Goal: Information Seeking & Learning: Learn about a topic

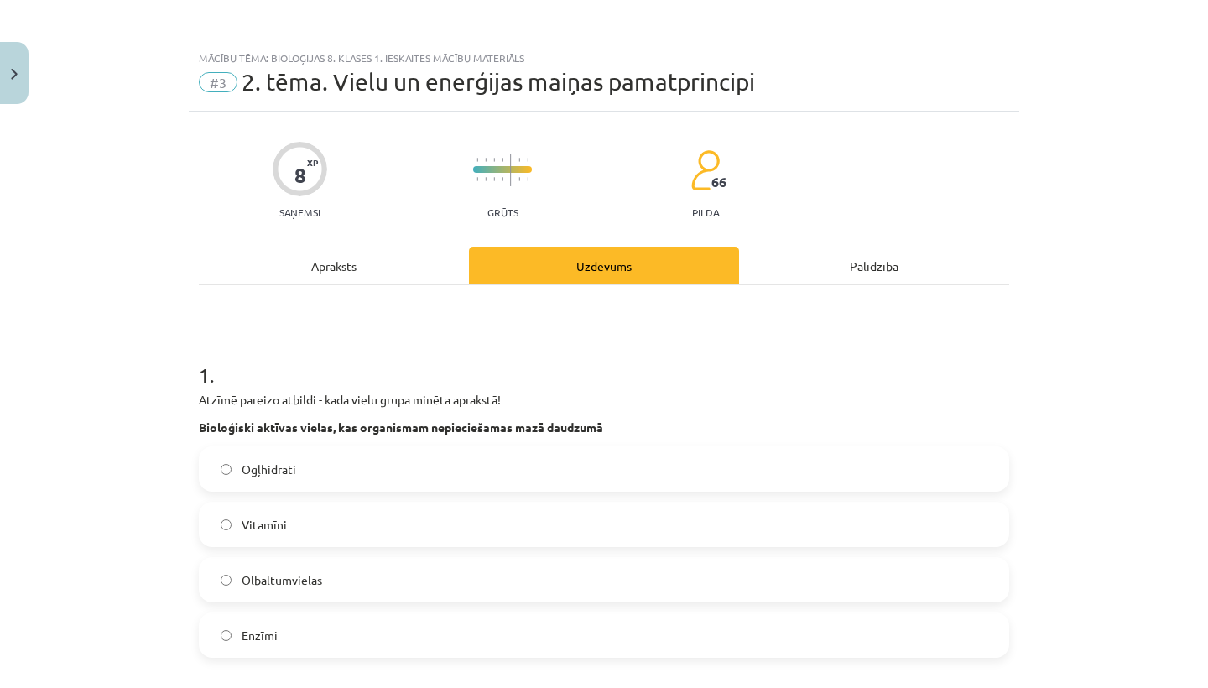
scroll to position [1182, 0]
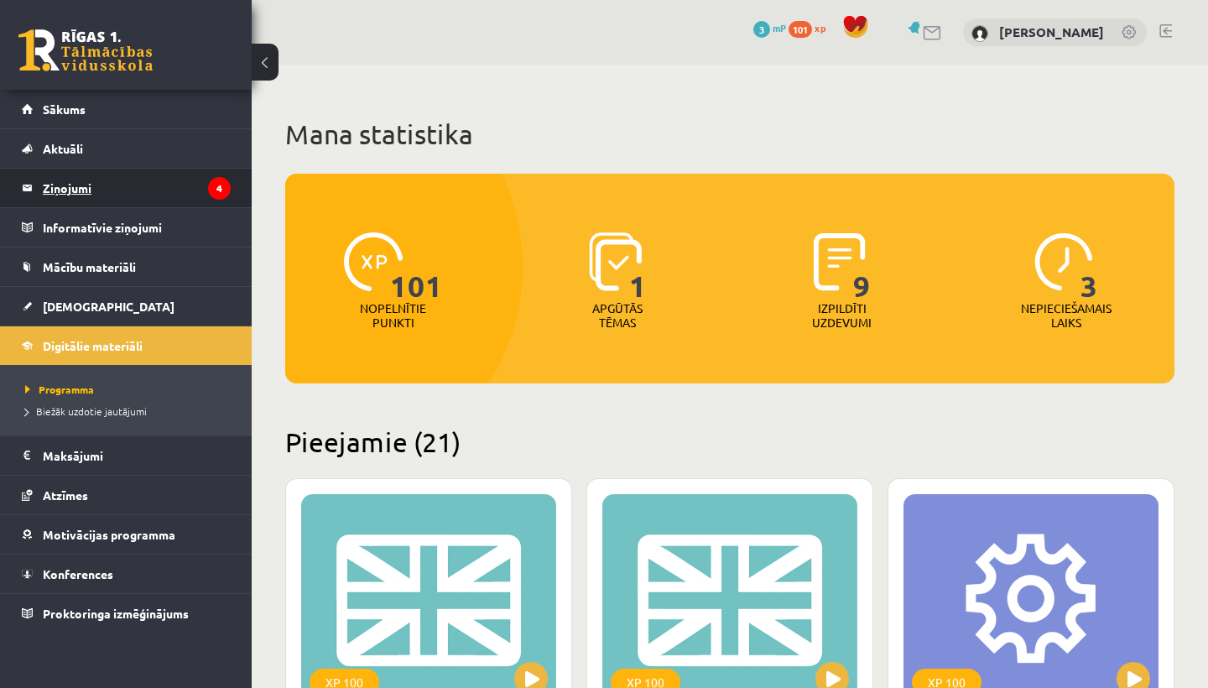
click at [109, 186] on legend "Ziņojumi 4" at bounding box center [137, 188] width 188 height 39
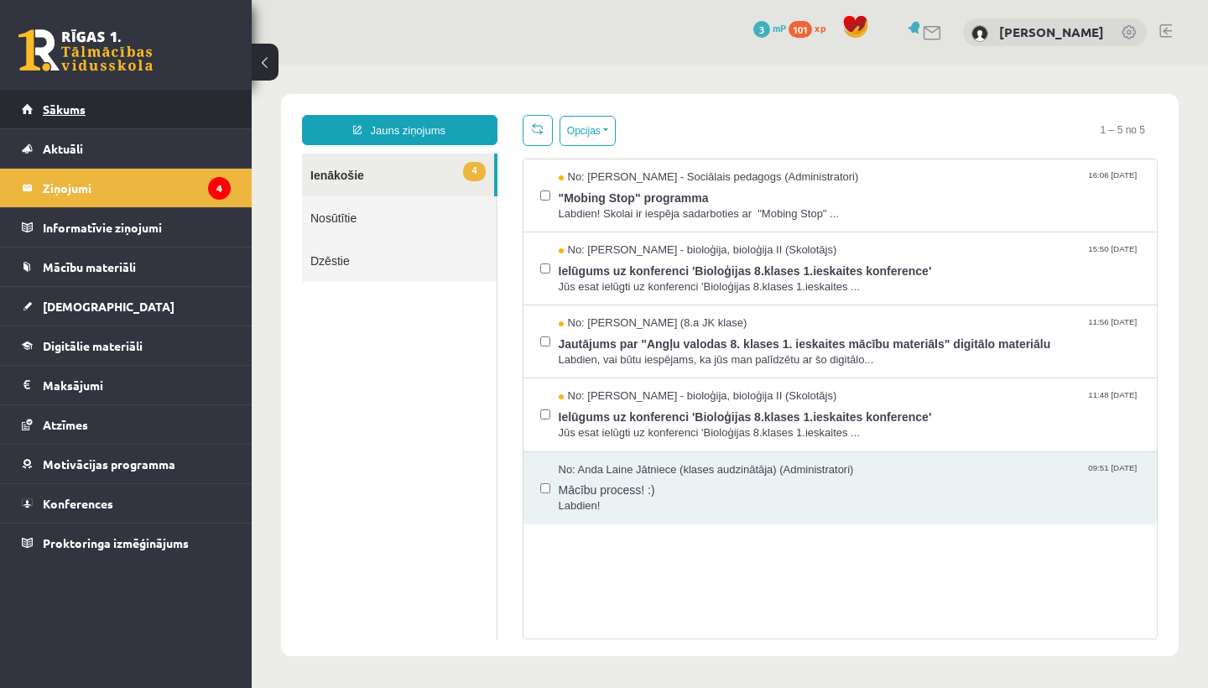
click at [115, 115] on link "Sākums" at bounding box center [126, 109] width 209 height 39
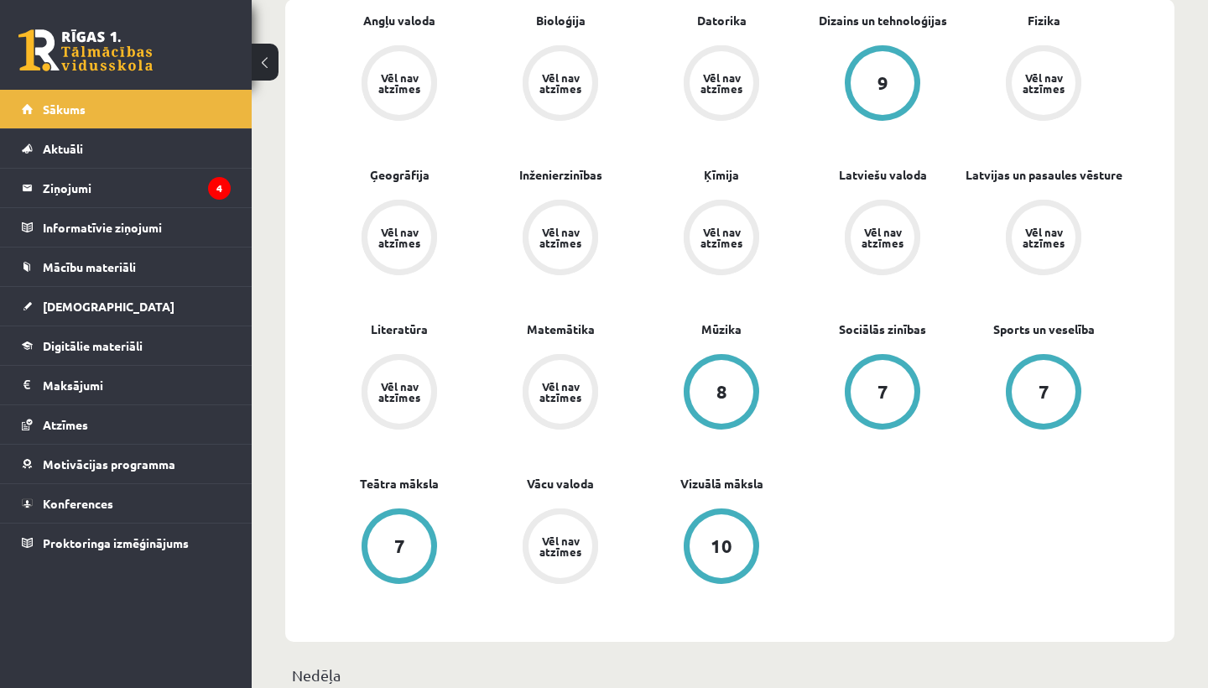
scroll to position [521, 0]
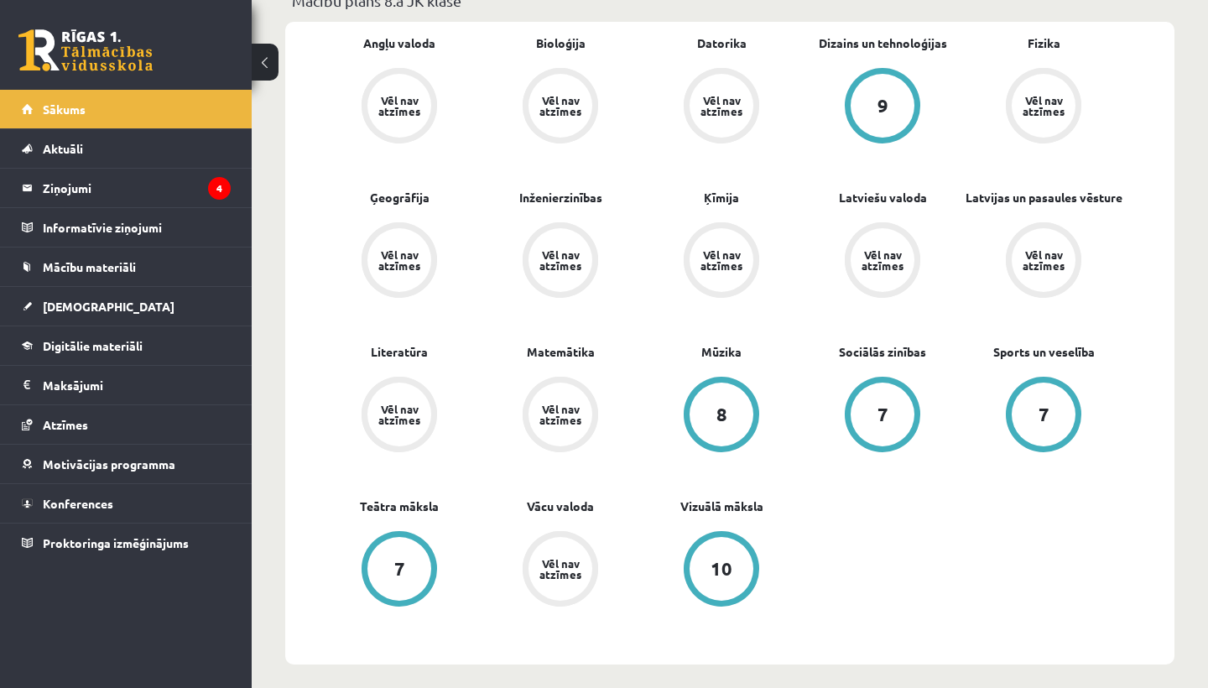
click at [674, 535] on link "10" at bounding box center [721, 570] width 161 height 79
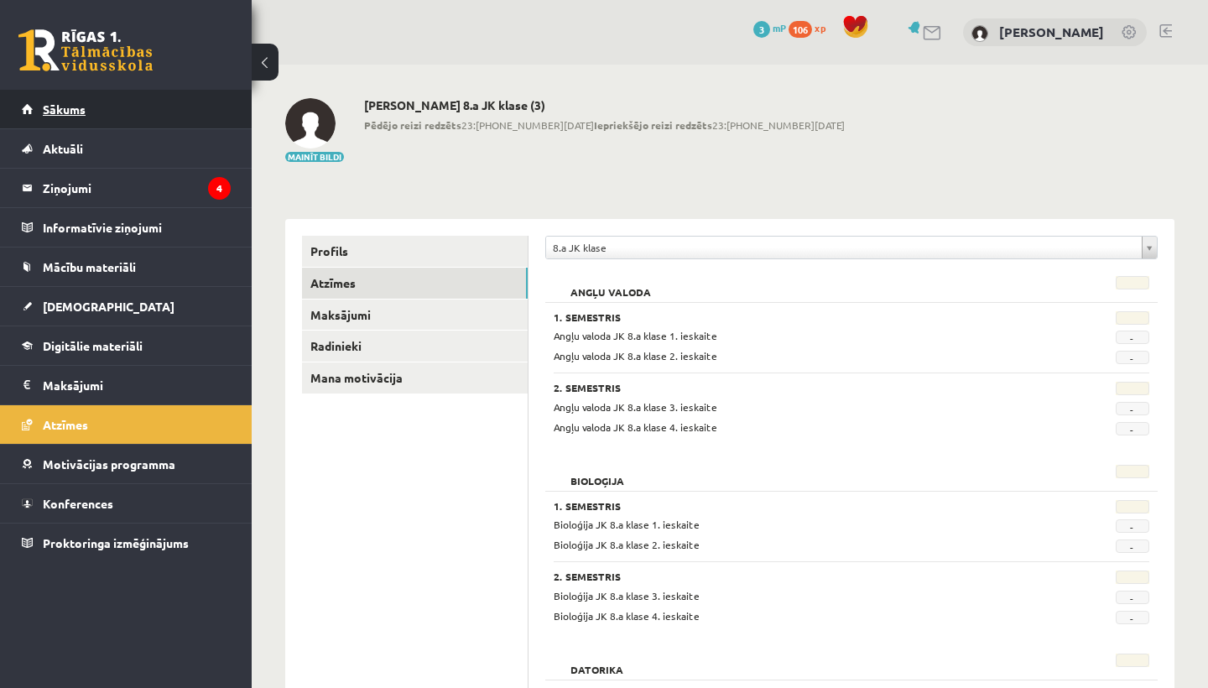
click at [39, 116] on link "Sākums" at bounding box center [126, 109] width 209 height 39
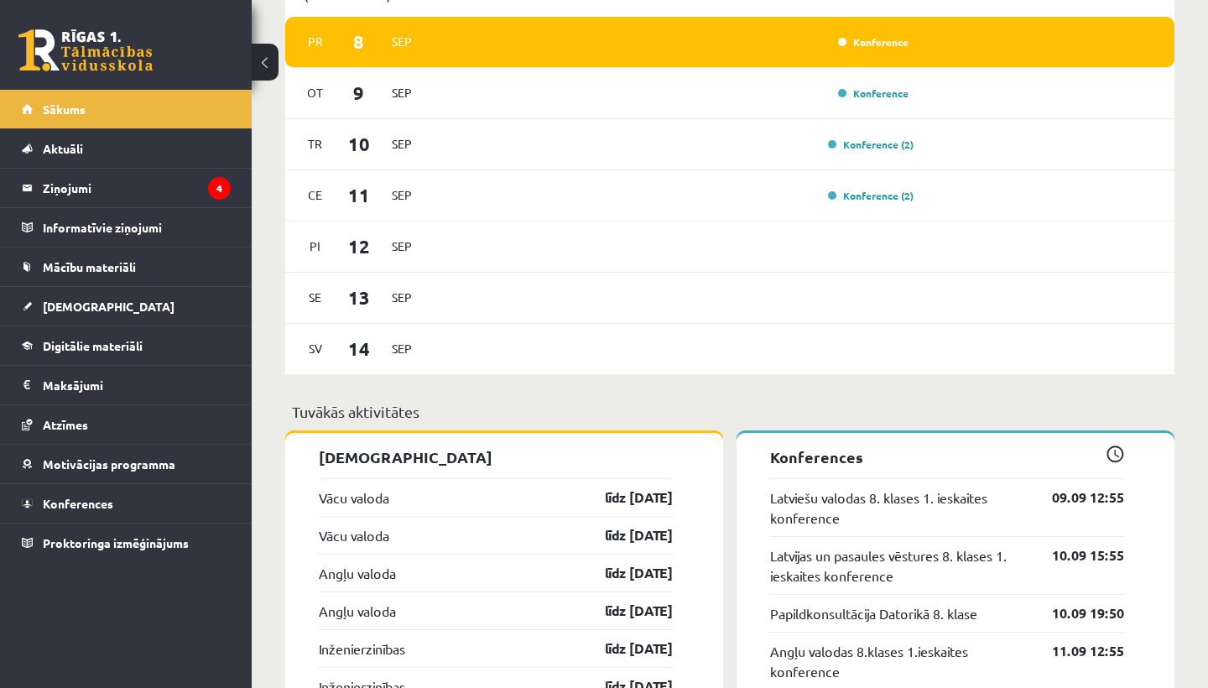
scroll to position [1229, 0]
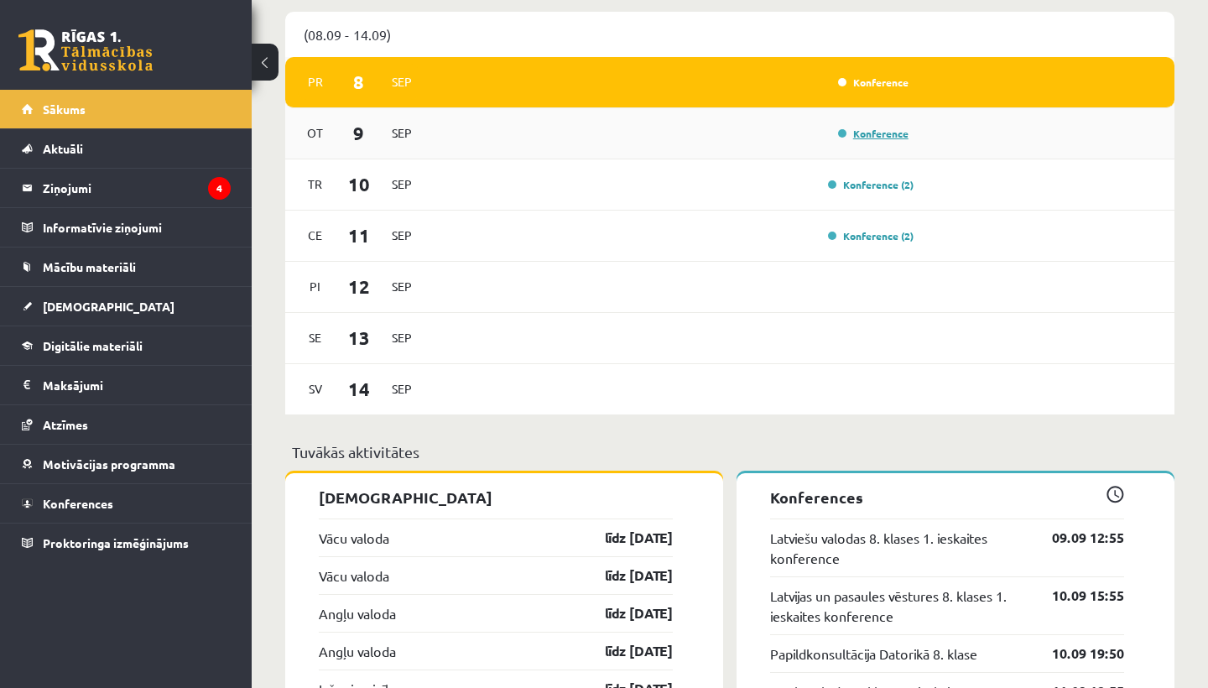
click at [848, 134] on link "Konference" at bounding box center [873, 133] width 70 height 13
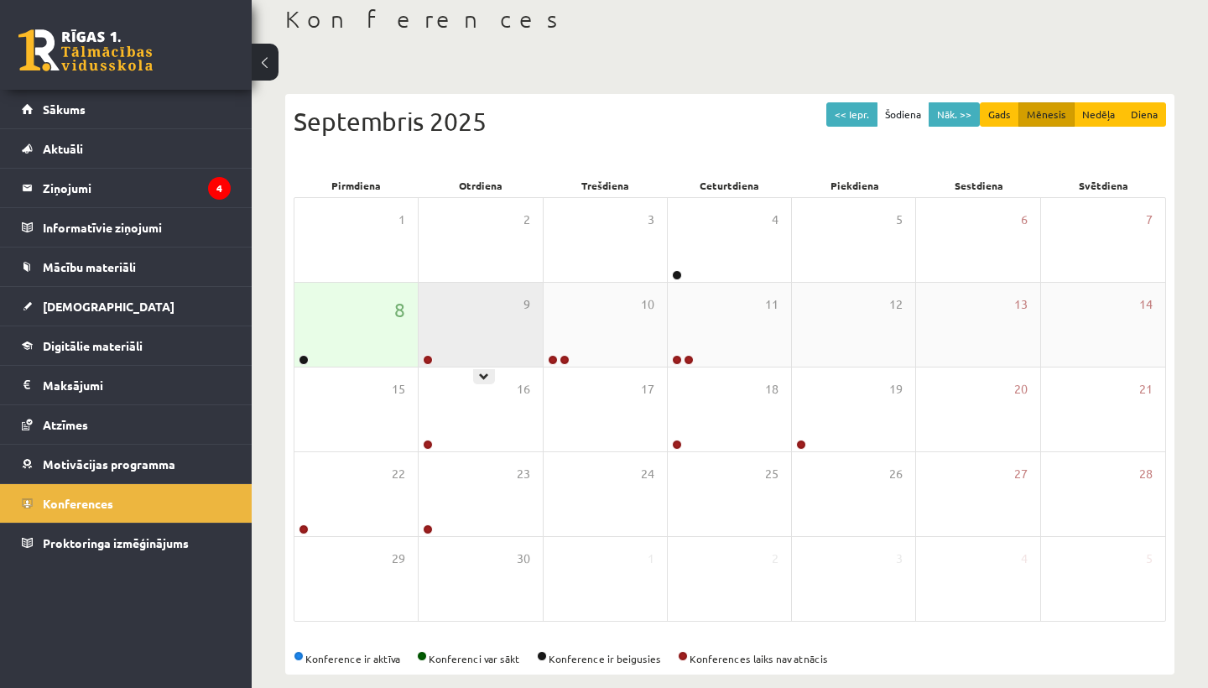
scroll to position [106, 0]
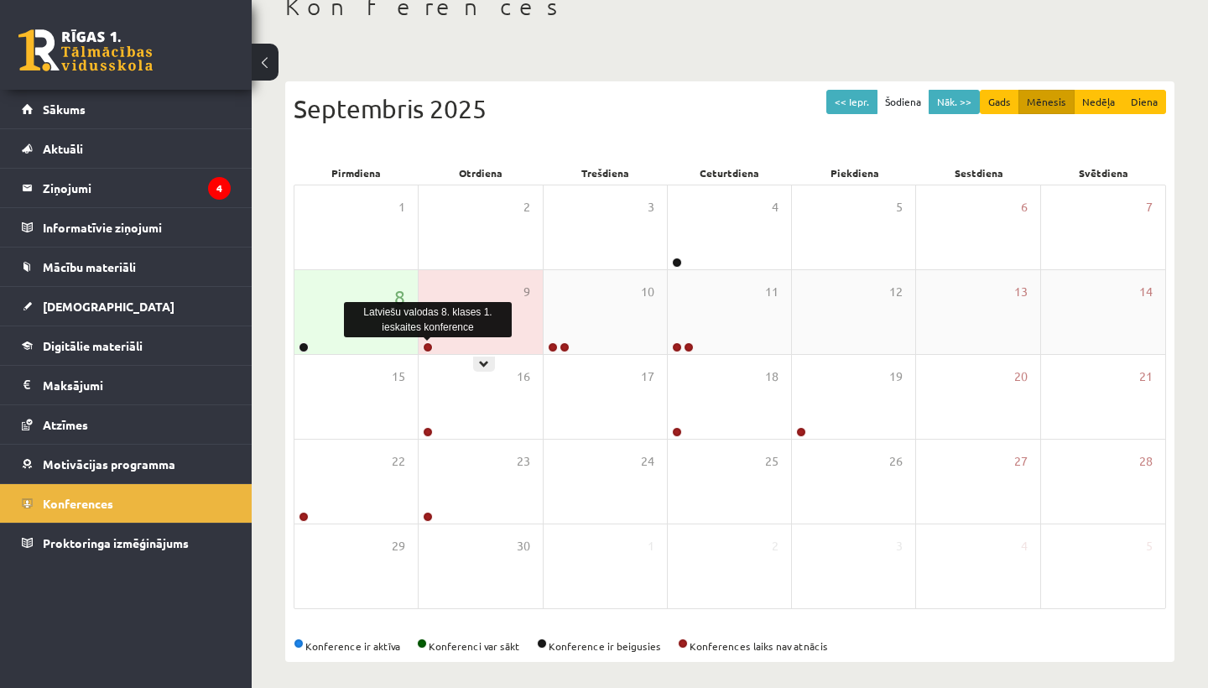
click at [425, 346] on link at bounding box center [428, 347] width 10 height 10
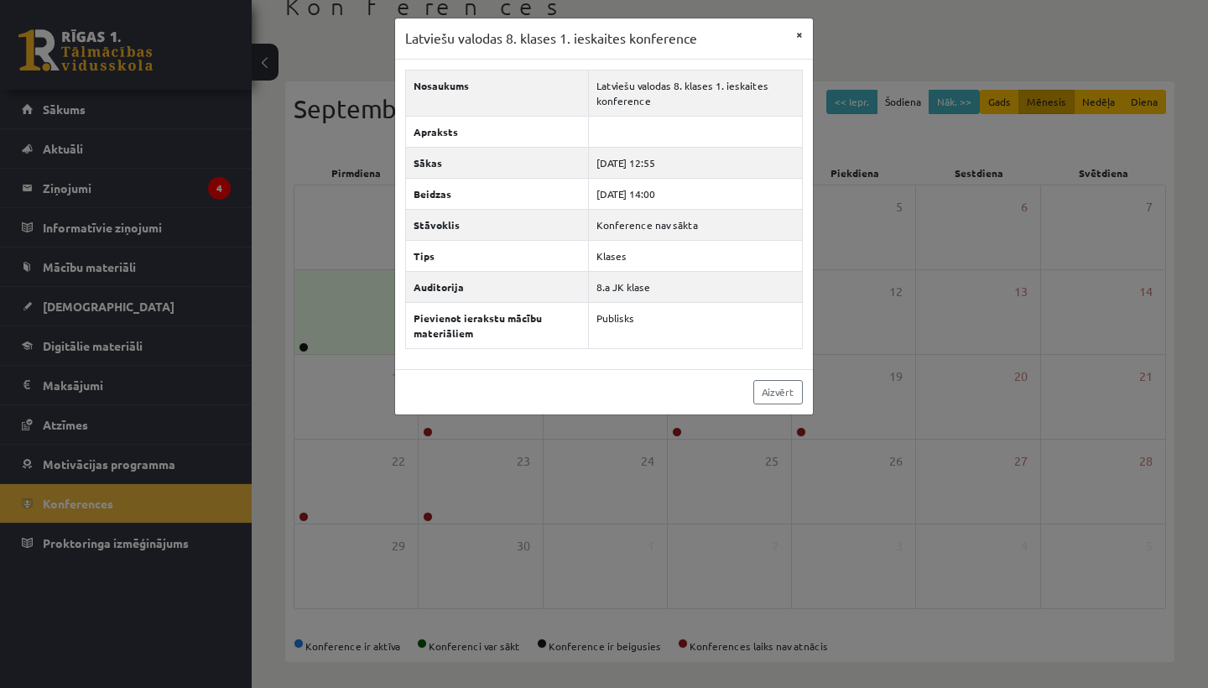
click at [801, 32] on button "×" at bounding box center [799, 34] width 27 height 32
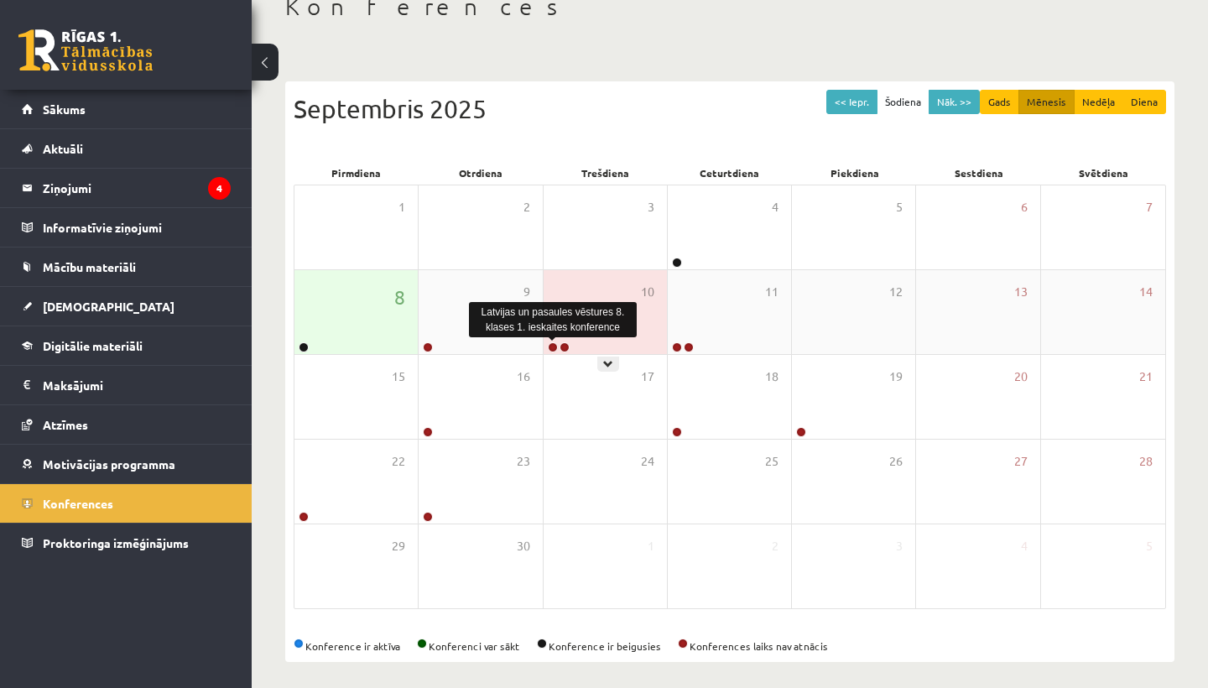
click at [554, 343] on link at bounding box center [553, 347] width 10 height 10
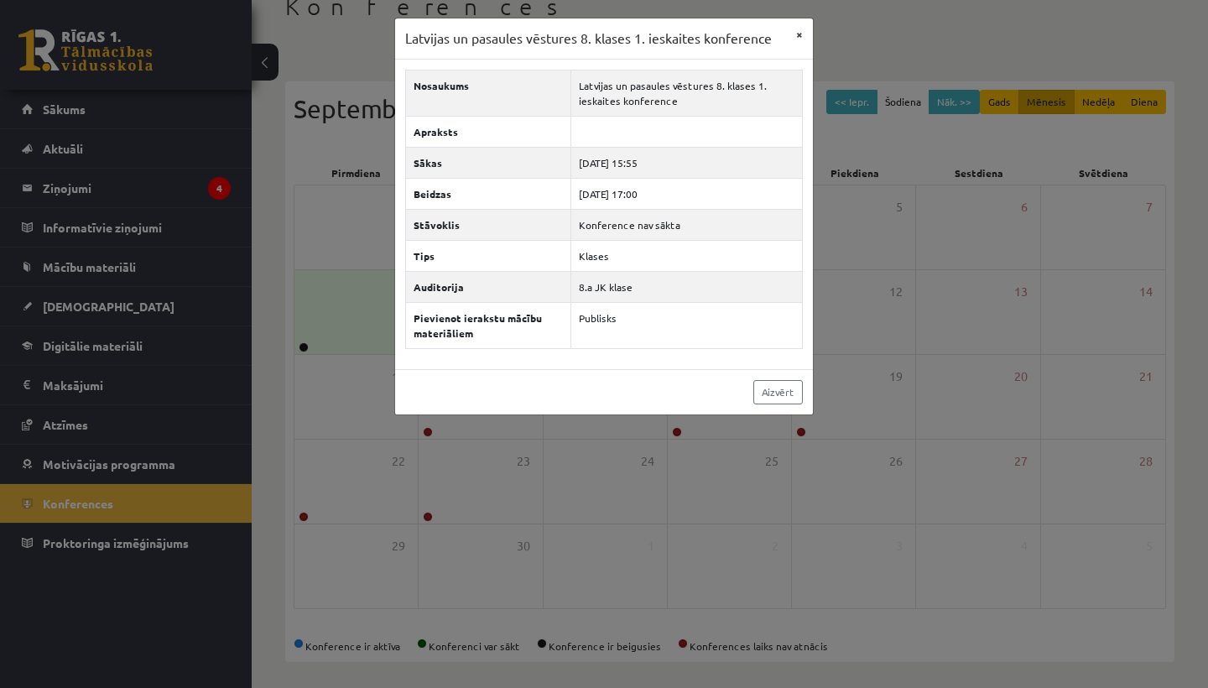
click at [801, 26] on button "×" at bounding box center [799, 34] width 27 height 32
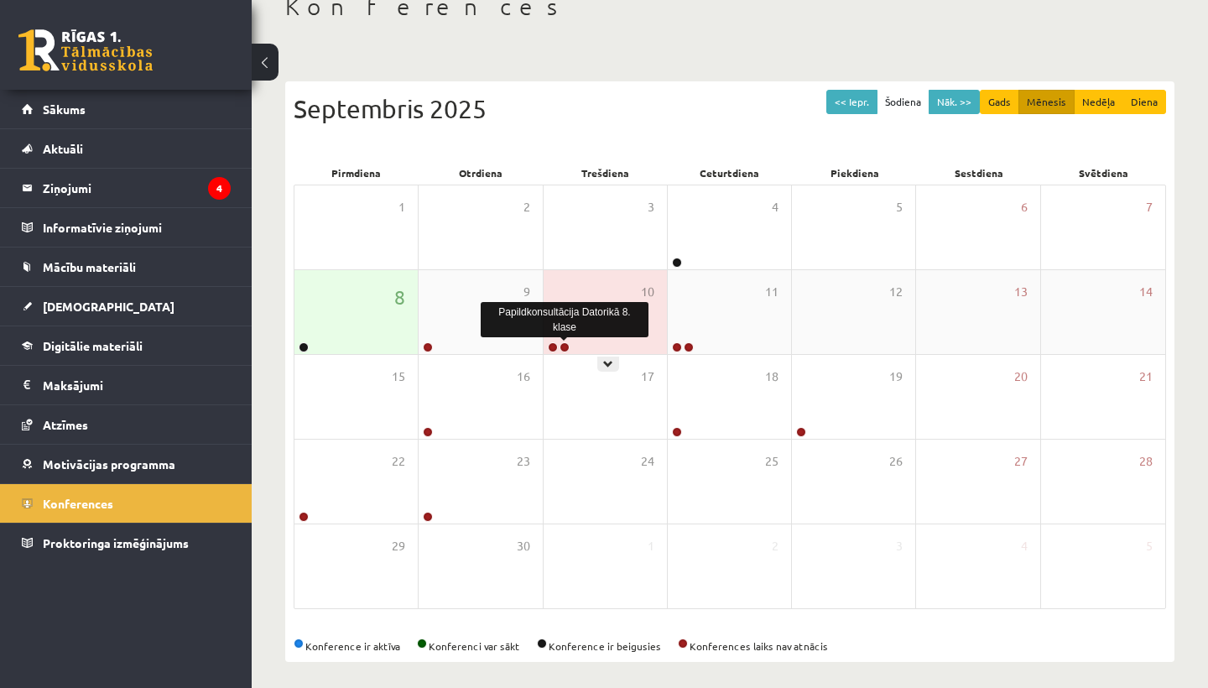
click at [564, 346] on link at bounding box center [565, 347] width 10 height 10
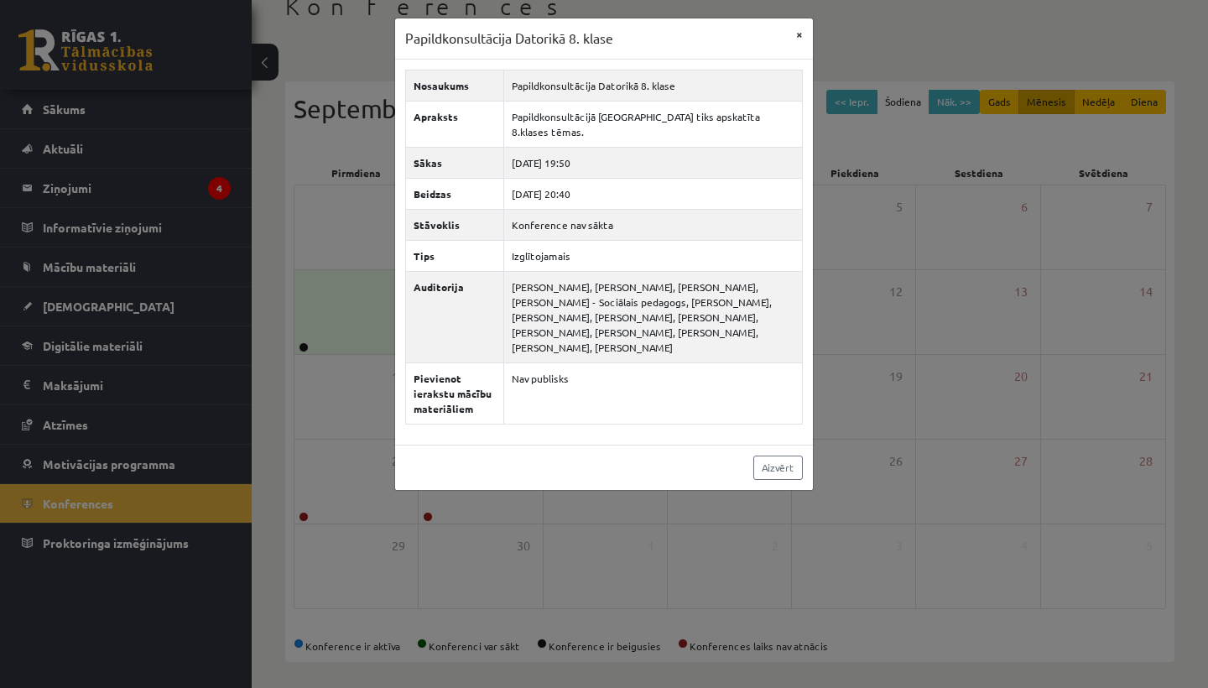
click at [794, 36] on button "×" at bounding box center [799, 34] width 27 height 32
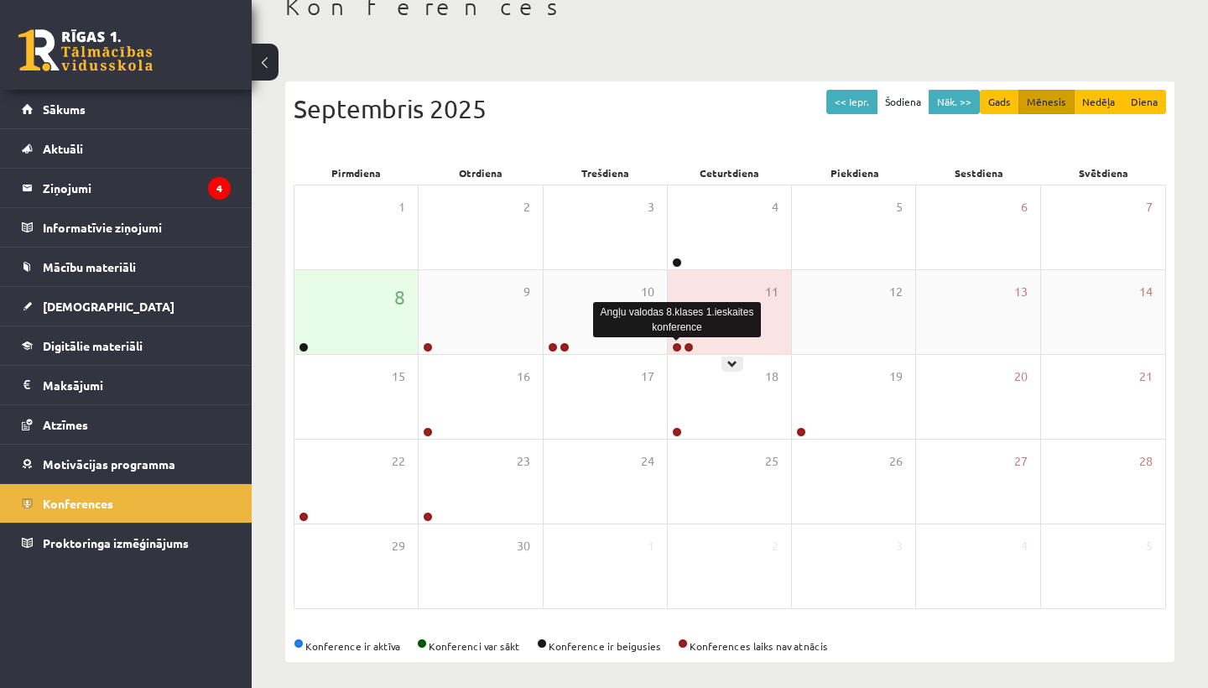
click at [680, 347] on link at bounding box center [677, 347] width 10 height 10
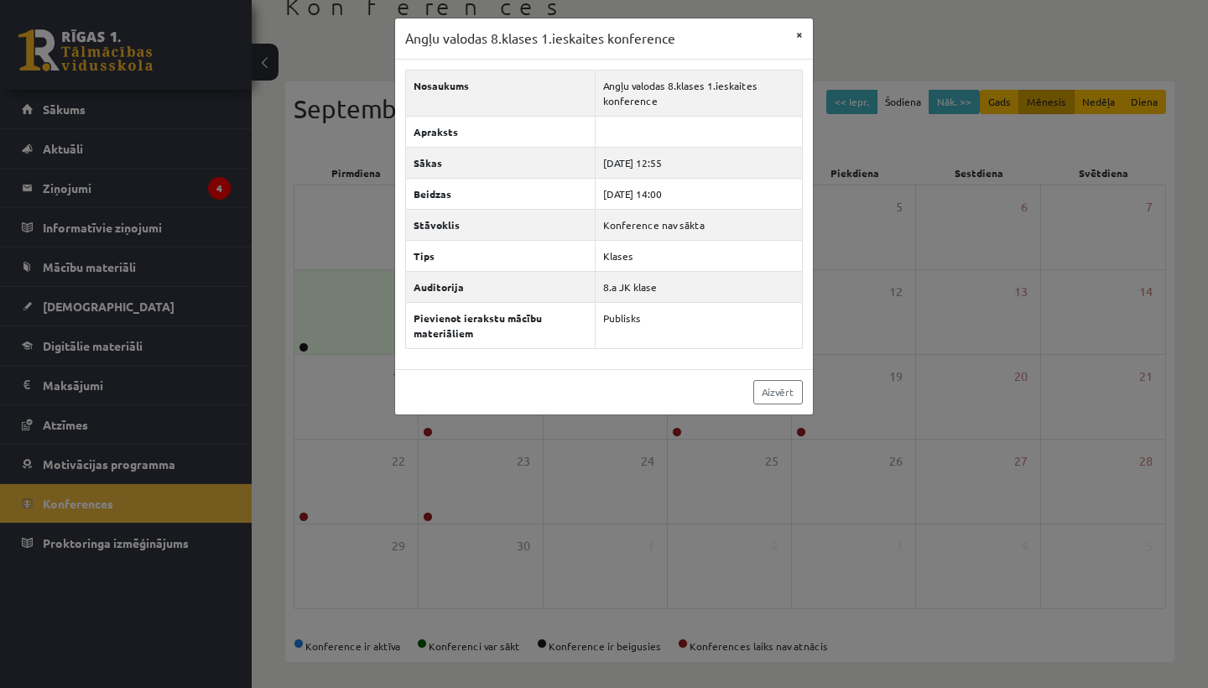
click at [800, 36] on button "×" at bounding box center [799, 34] width 27 height 32
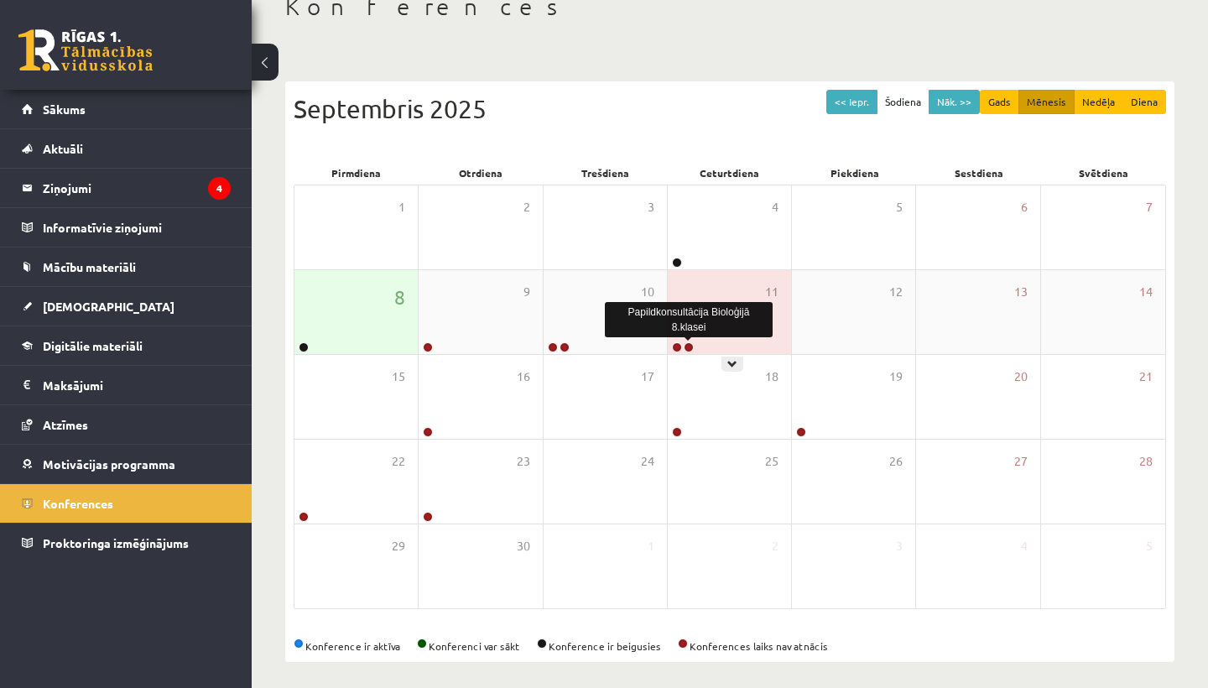
click at [687, 342] on link at bounding box center [689, 347] width 10 height 10
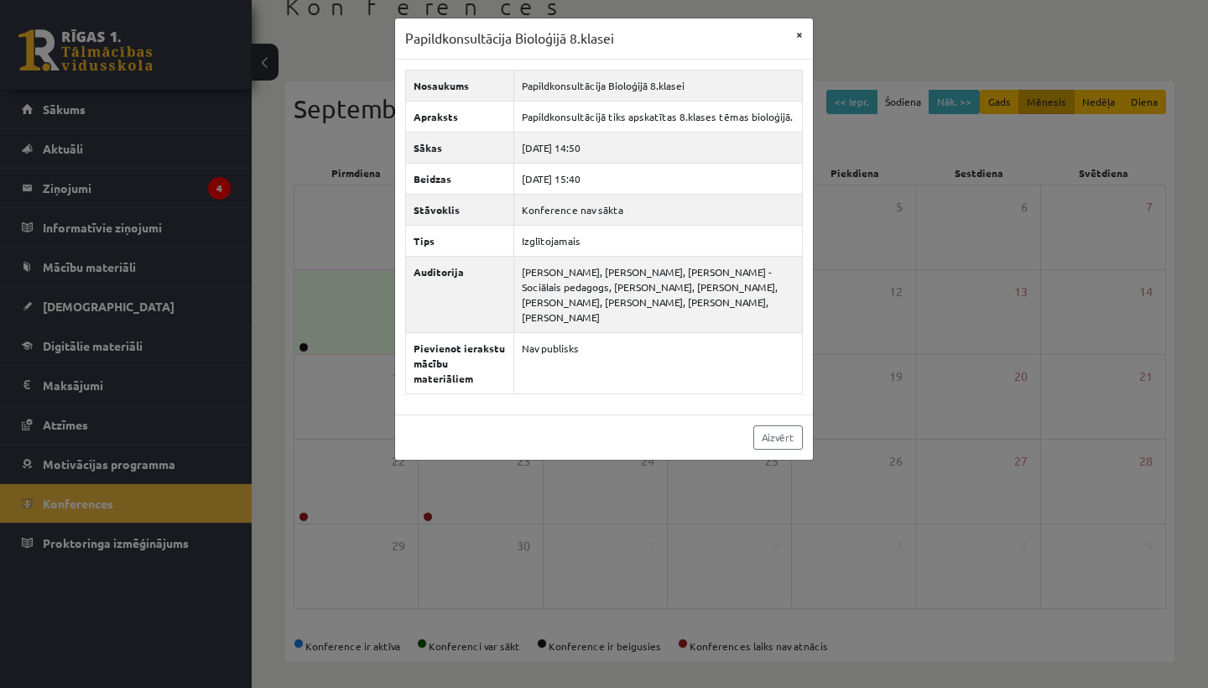
click at [801, 33] on button "×" at bounding box center [799, 34] width 27 height 32
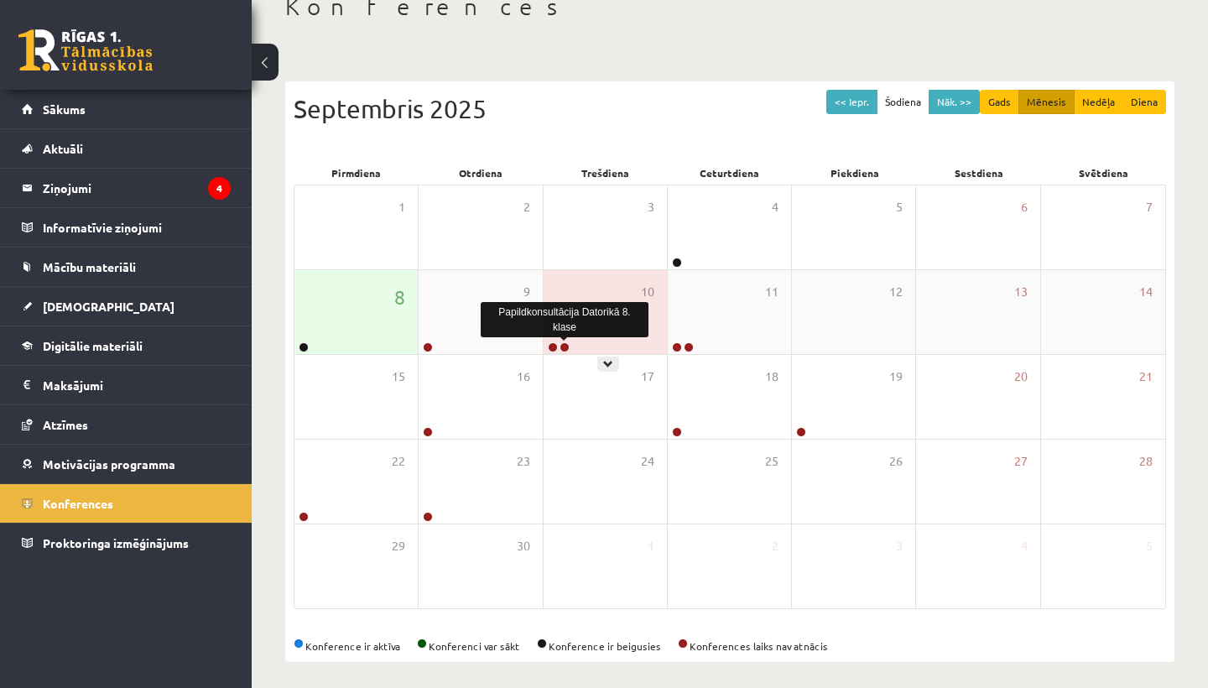
click at [562, 344] on link at bounding box center [565, 347] width 10 height 10
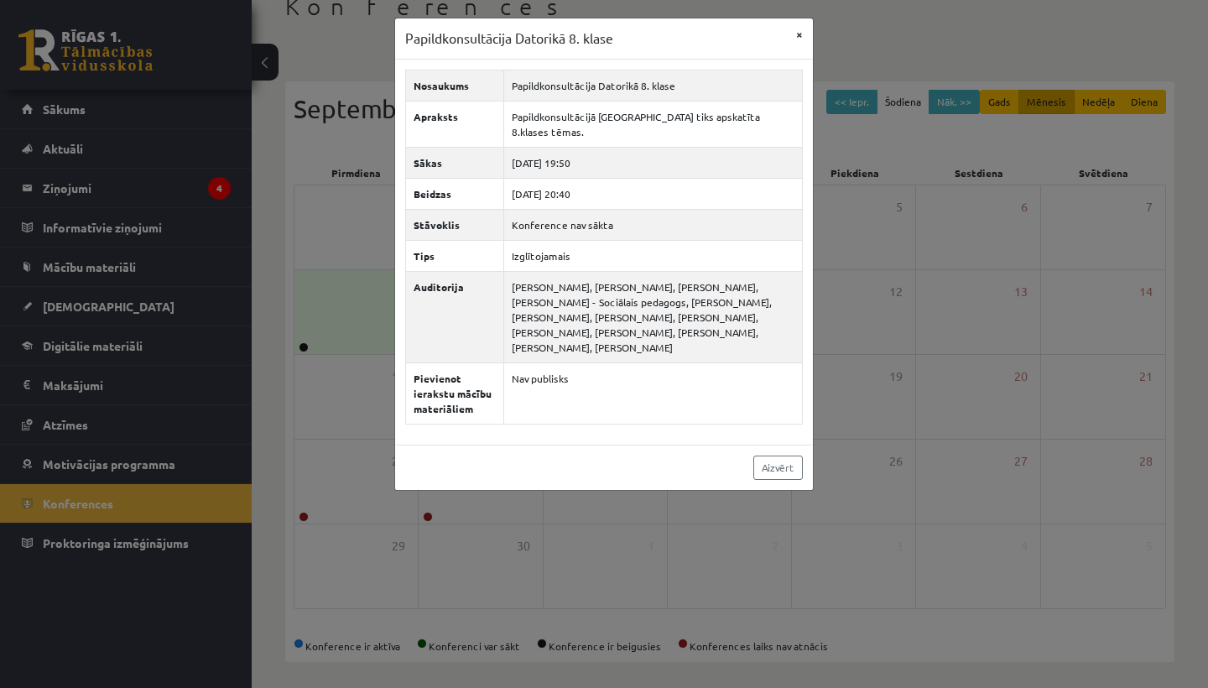
click at [797, 29] on button "×" at bounding box center [799, 34] width 27 height 32
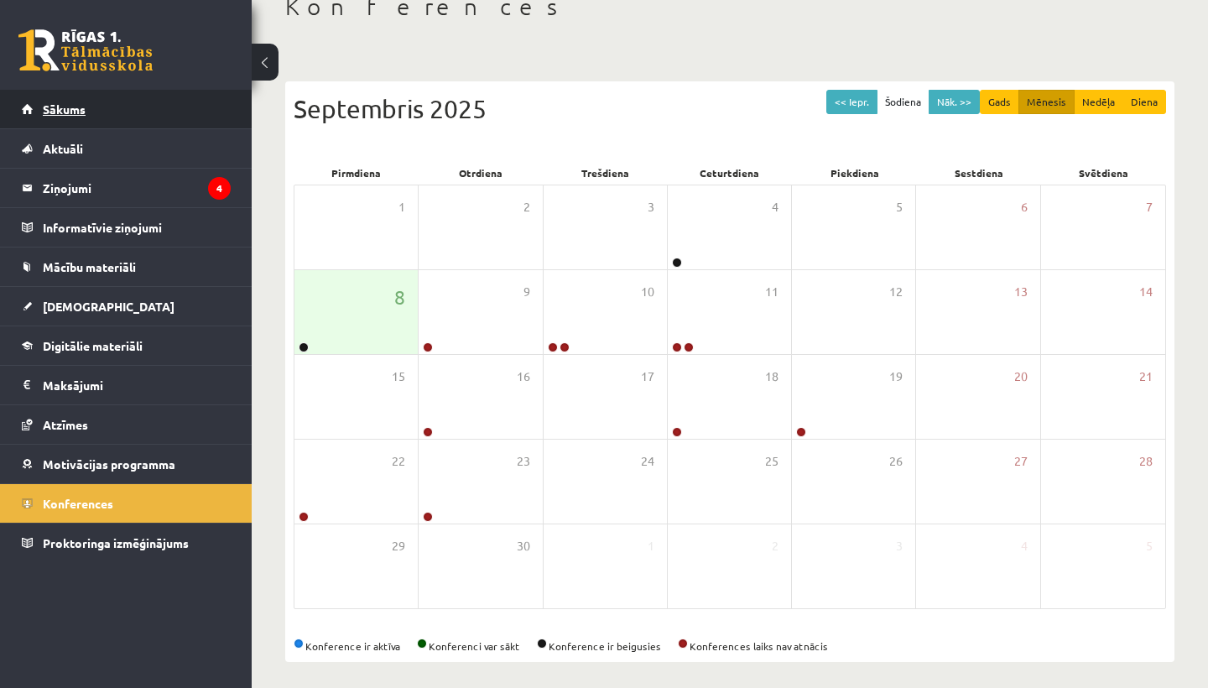
click at [134, 102] on link "Sākums" at bounding box center [126, 109] width 209 height 39
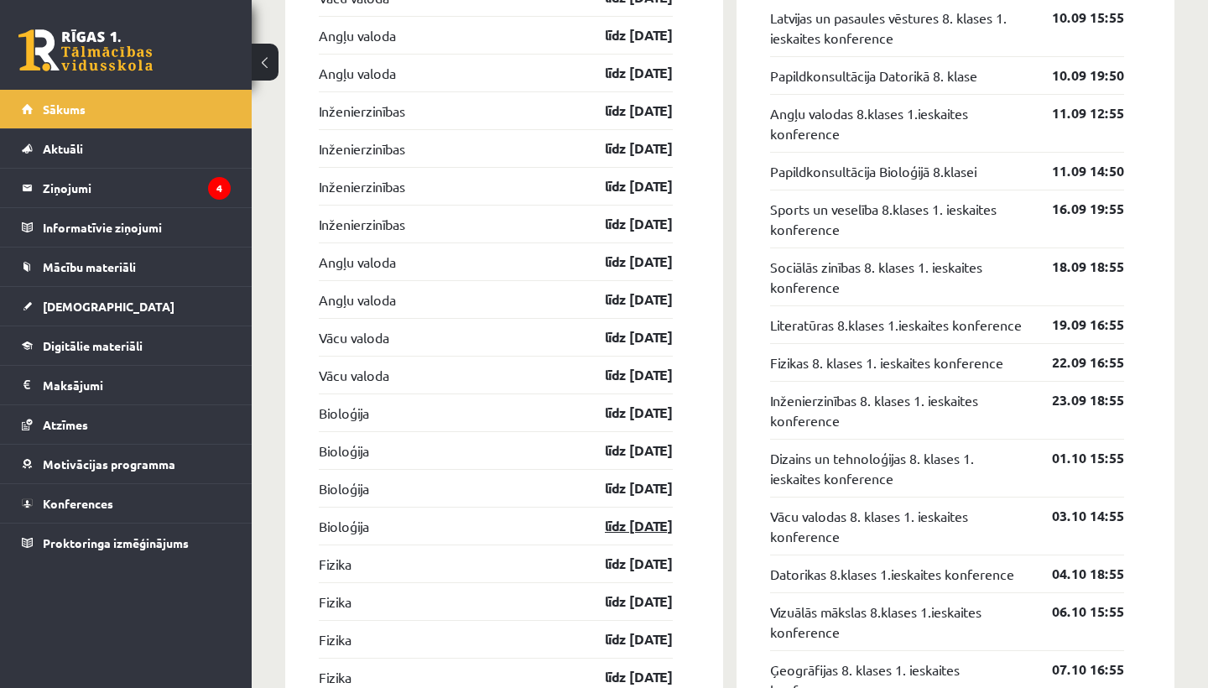
scroll to position [1843, 0]
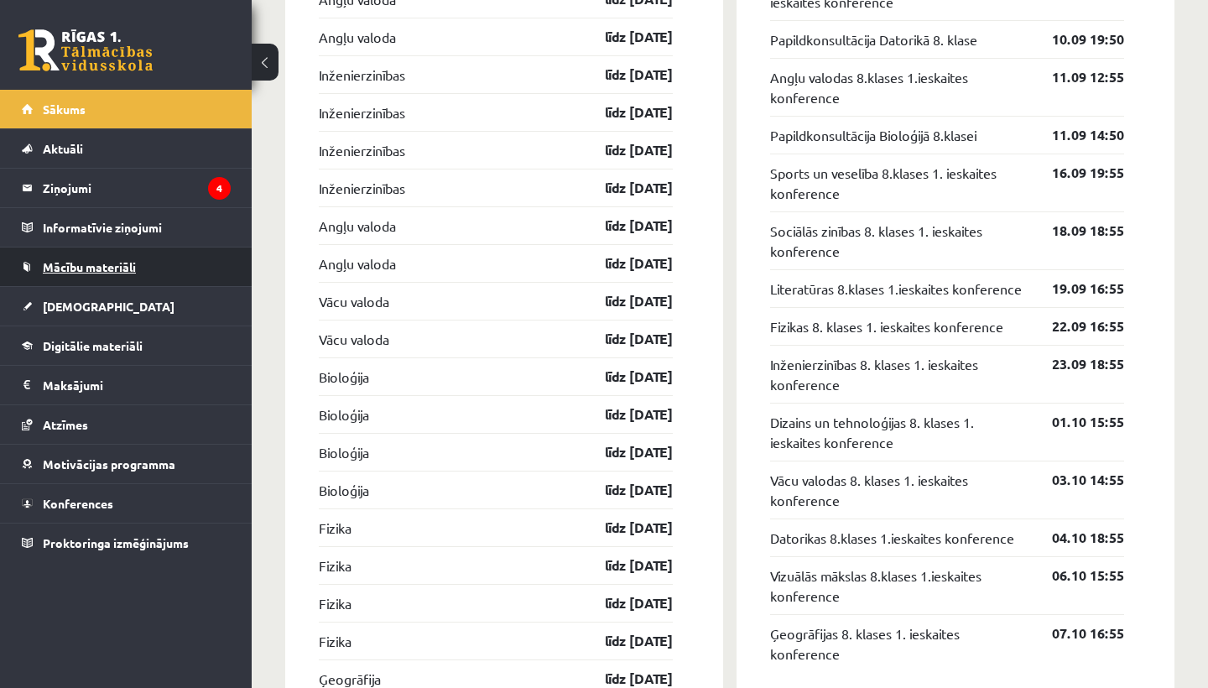
click at [56, 270] on span "Mācību materiāli" at bounding box center [89, 266] width 93 height 15
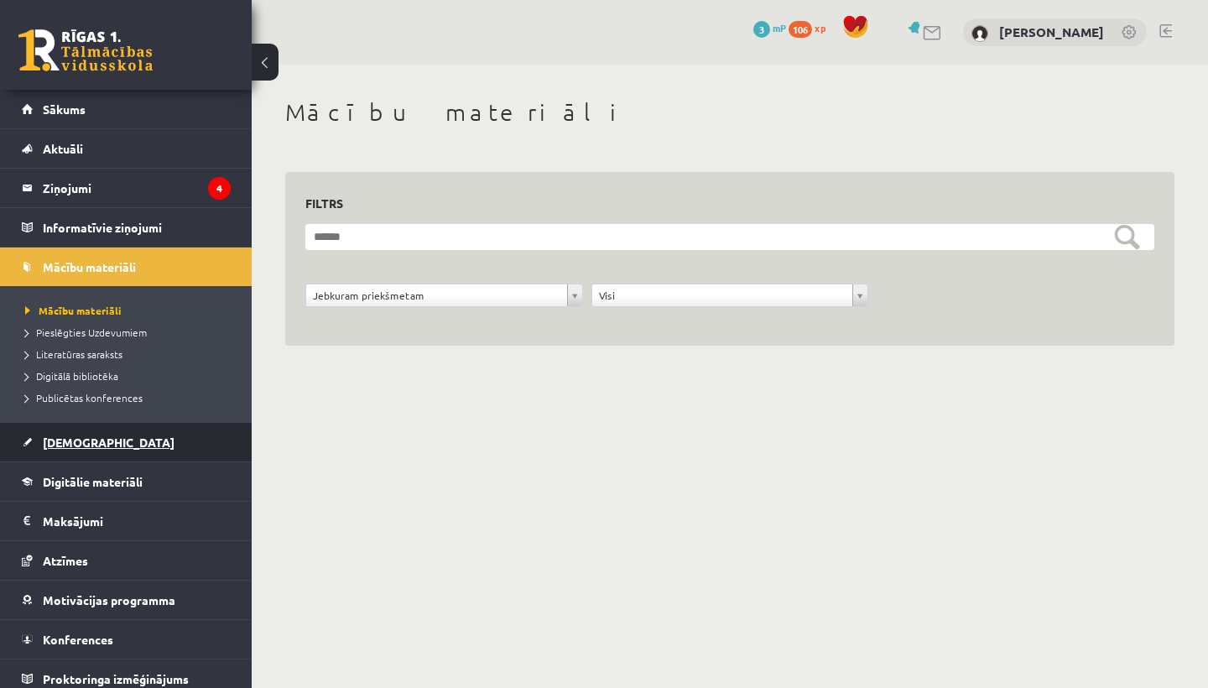
click at [56, 438] on span "[DEMOGRAPHIC_DATA]" at bounding box center [109, 442] width 132 height 15
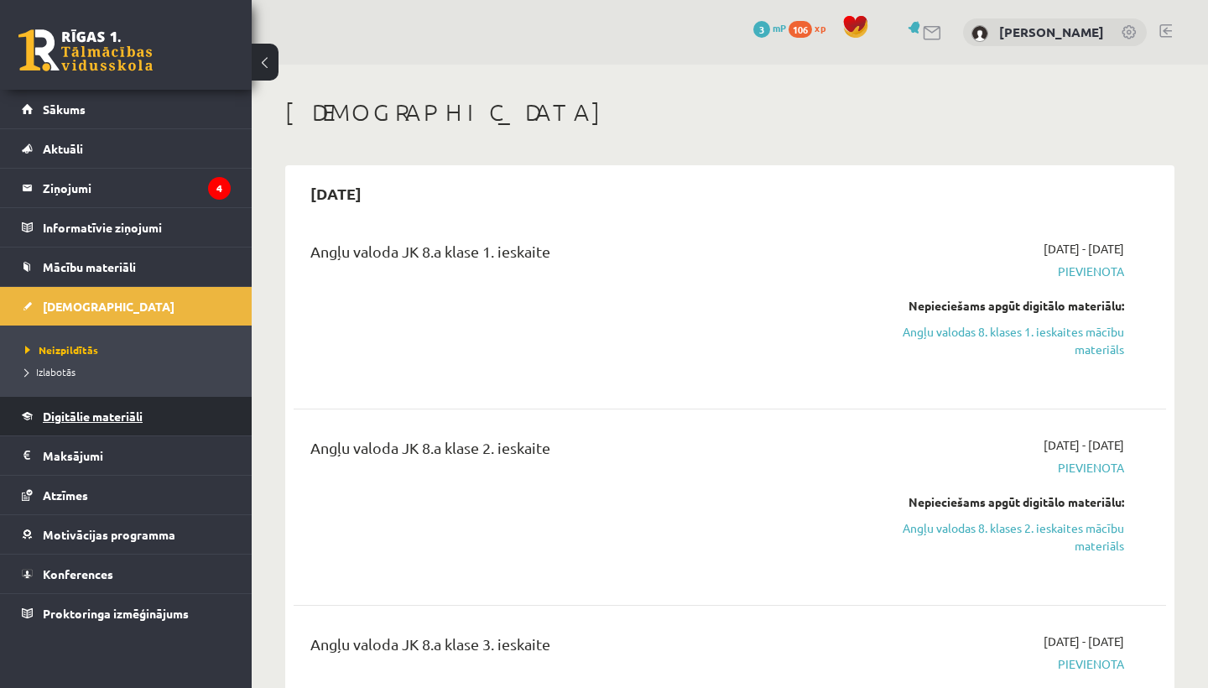
click at [60, 419] on span "Digitālie materiāli" at bounding box center [93, 416] width 100 height 15
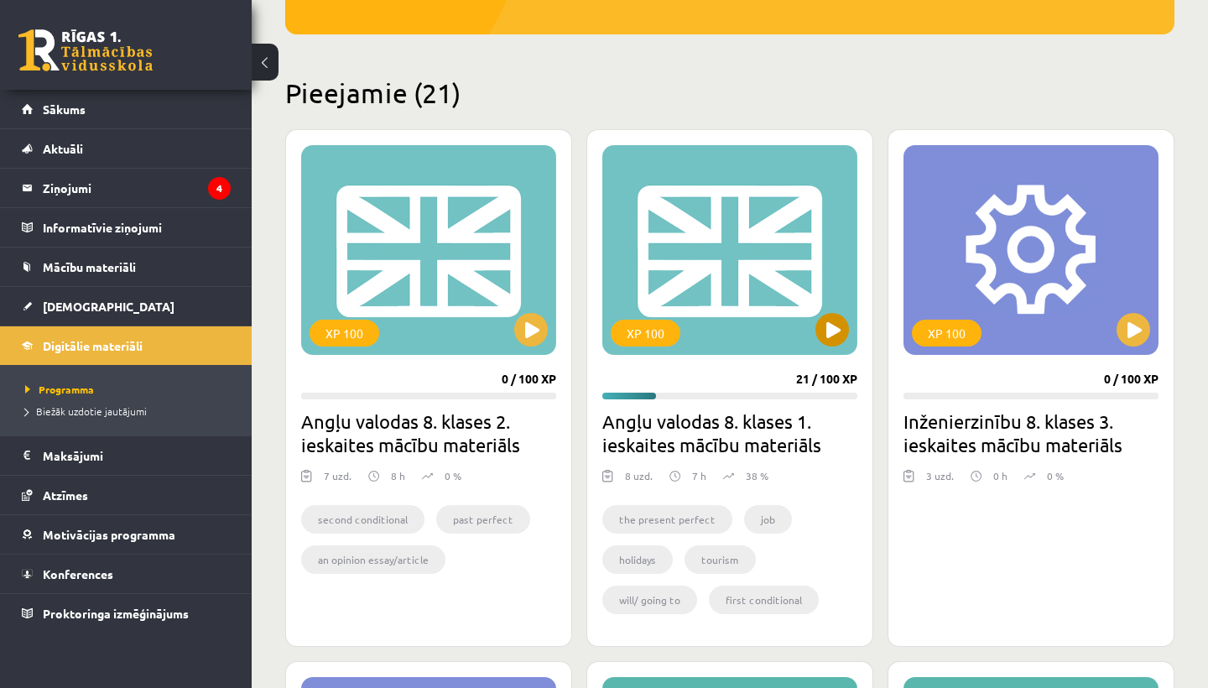
scroll to position [337, 0]
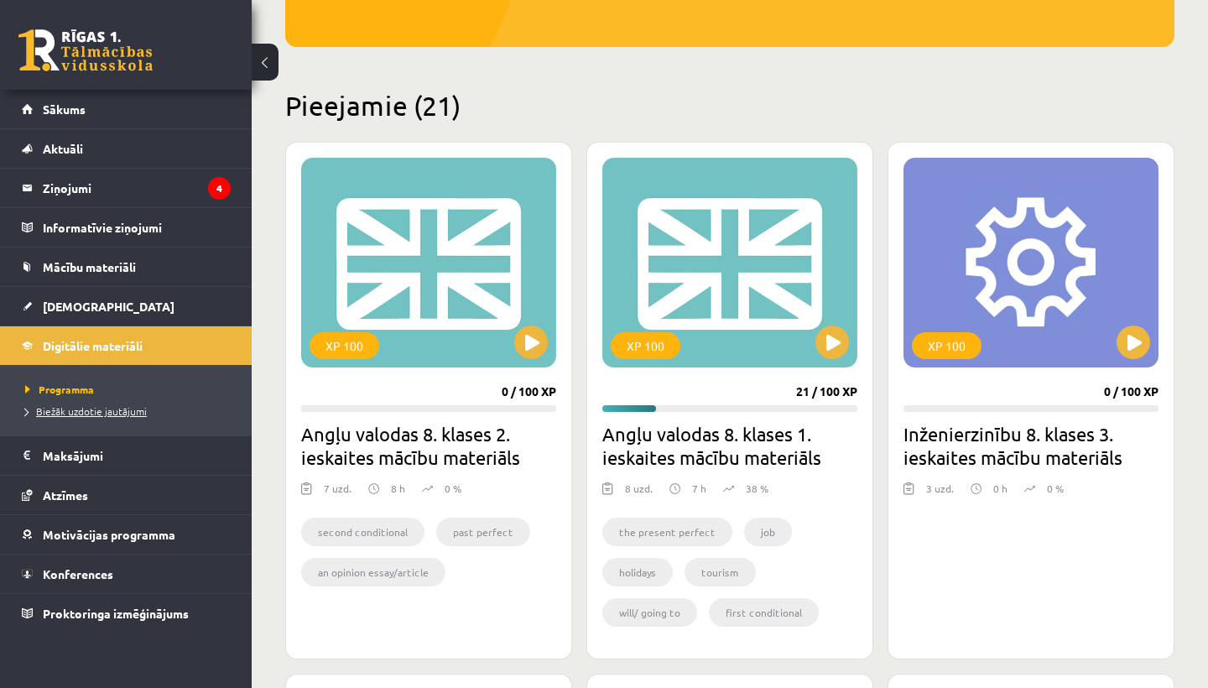
click at [45, 410] on span "Biežāk uzdotie jautājumi" at bounding box center [86, 411] width 122 height 13
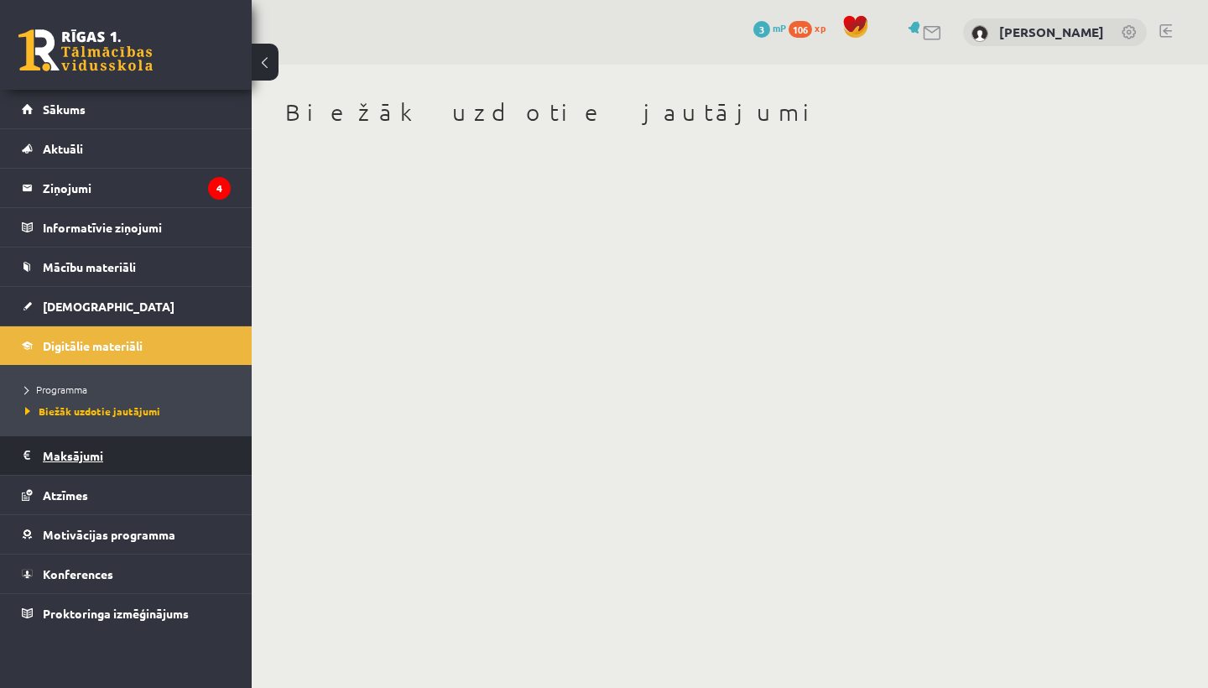
click at [65, 456] on legend "Maksājumi 0" at bounding box center [137, 455] width 188 height 39
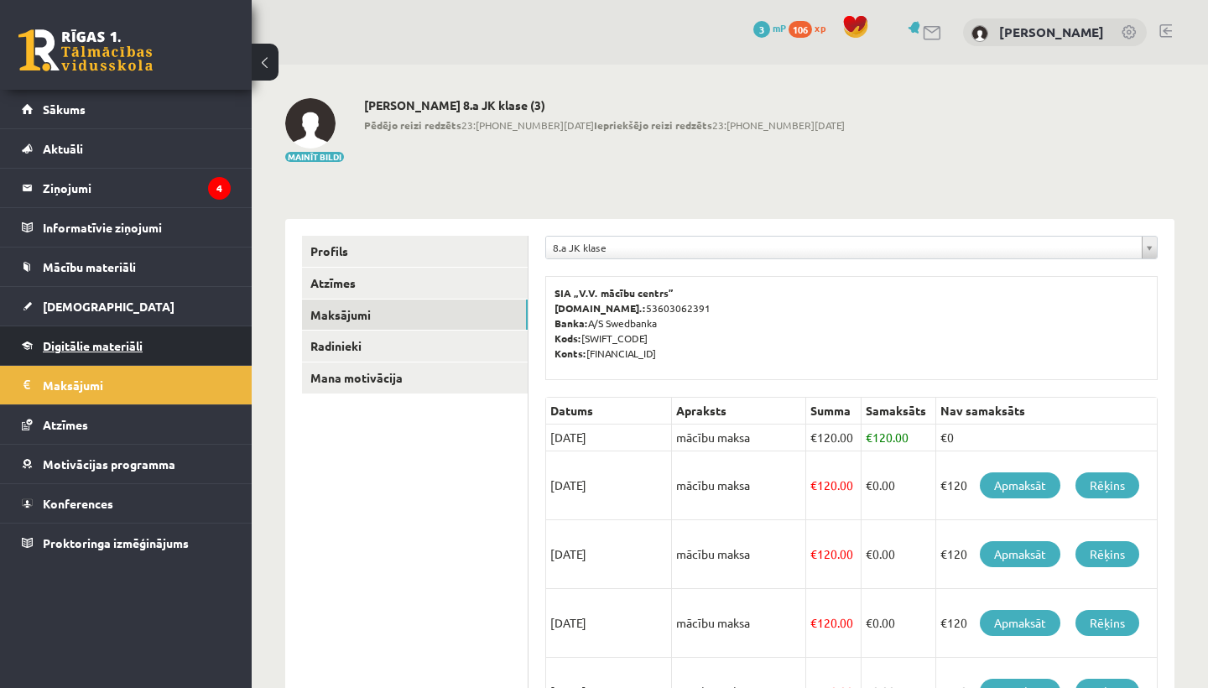
click at [64, 348] on span "Digitālie materiāli" at bounding box center [93, 345] width 100 height 15
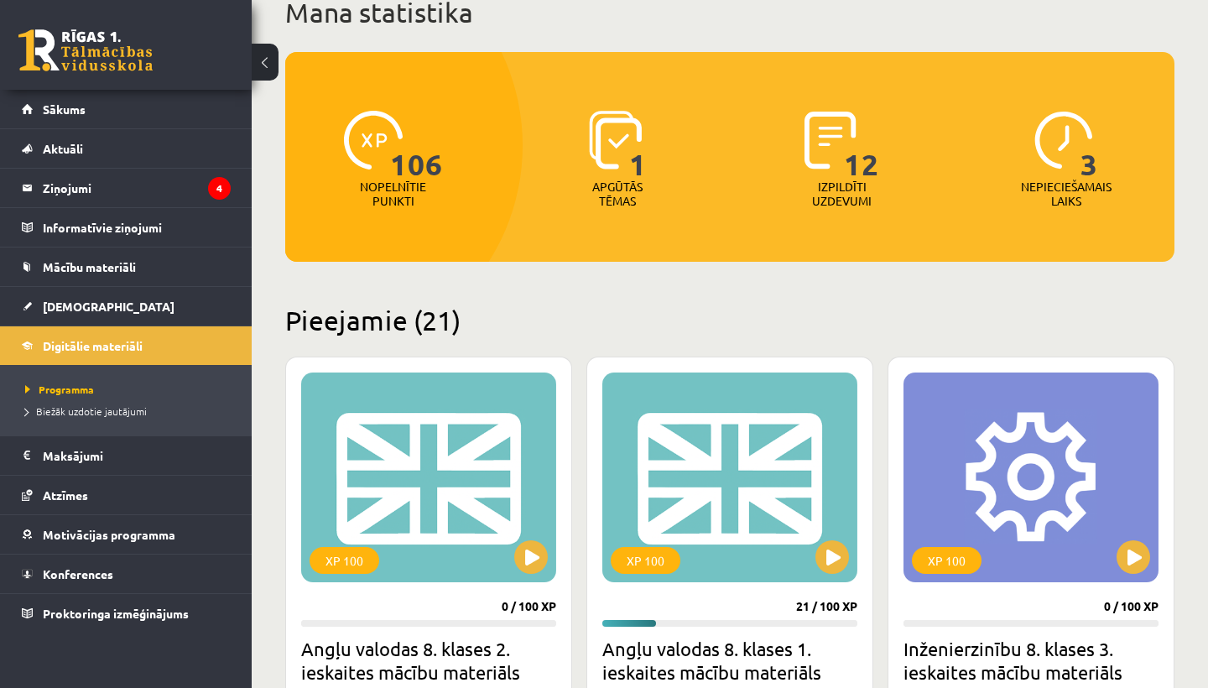
scroll to position [123, 0]
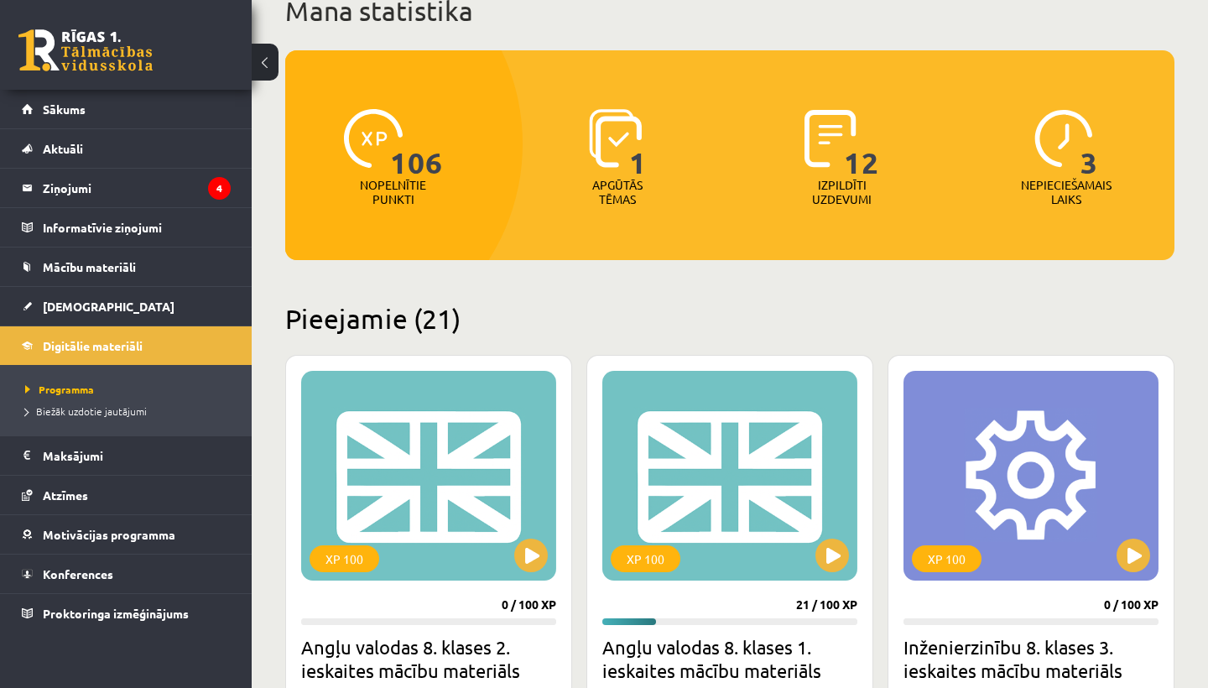
click at [612, 145] on img at bounding box center [615, 138] width 53 height 59
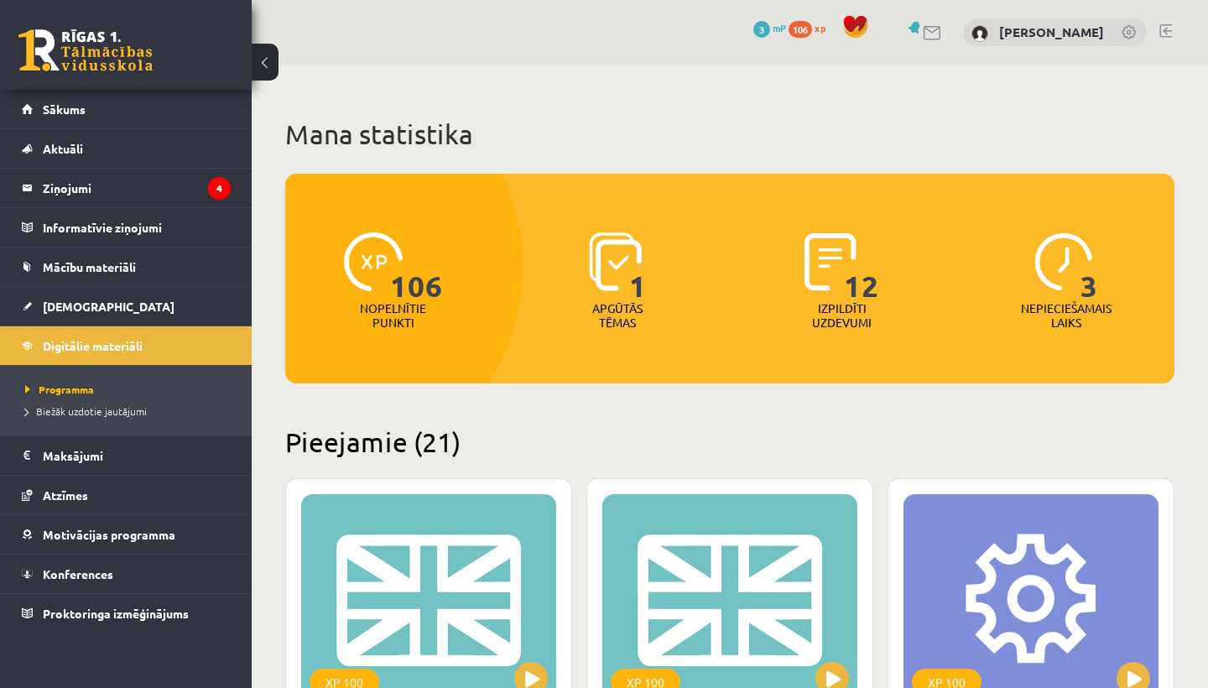
scroll to position [0, 0]
click at [816, 267] on img at bounding box center [831, 261] width 52 height 59
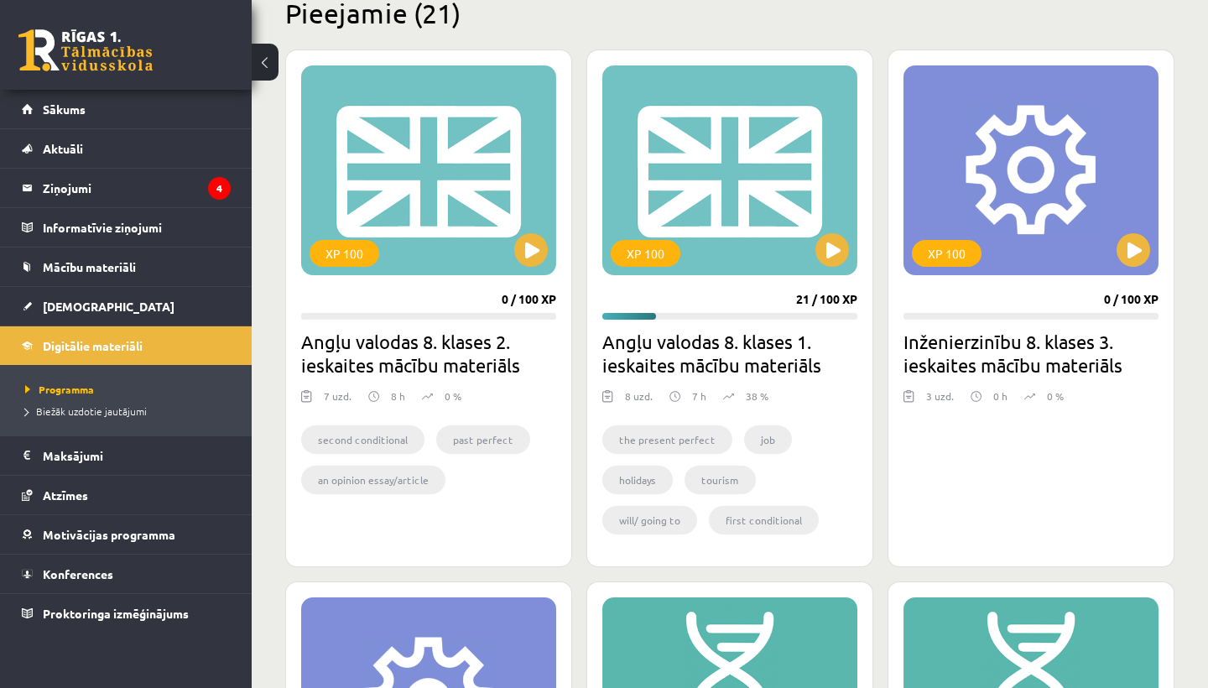
scroll to position [431, 0]
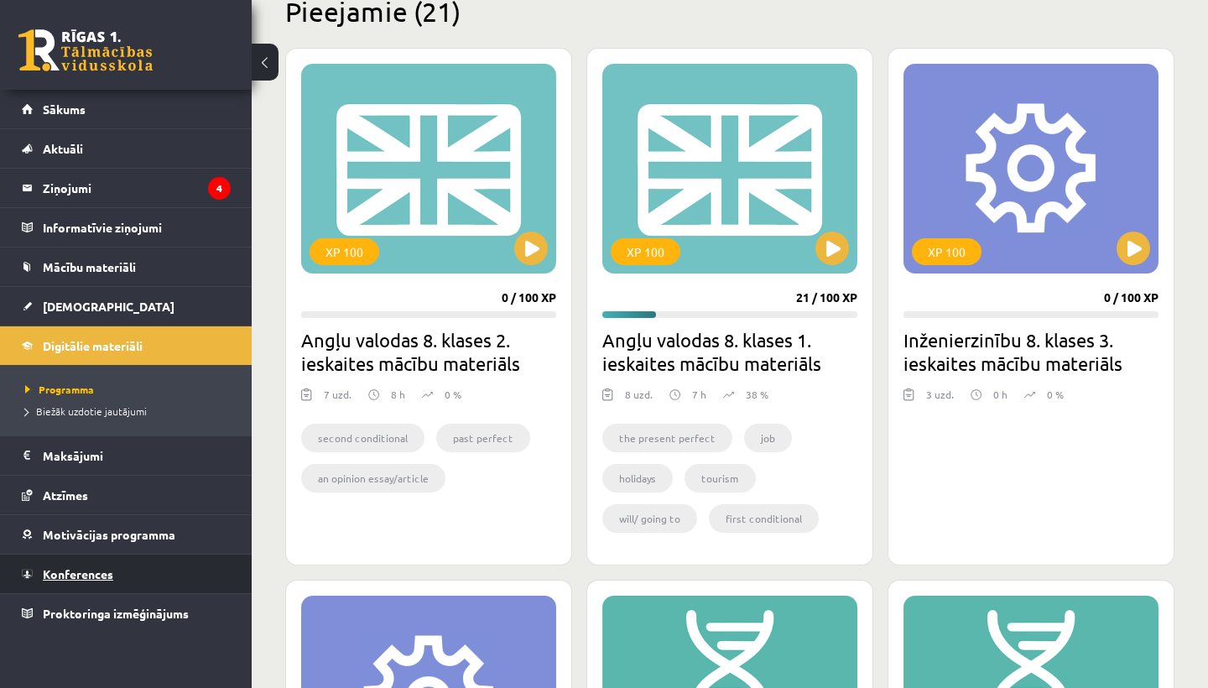
click at [102, 561] on link "Konferences" at bounding box center [126, 574] width 209 height 39
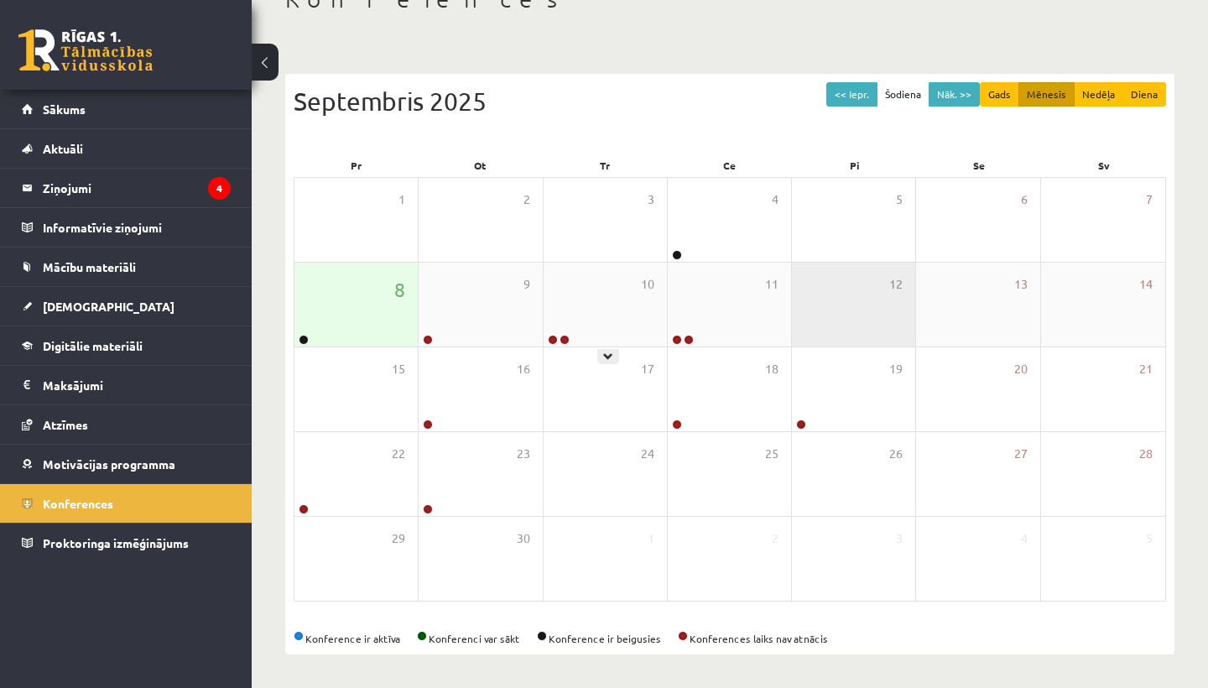
scroll to position [113, 0]
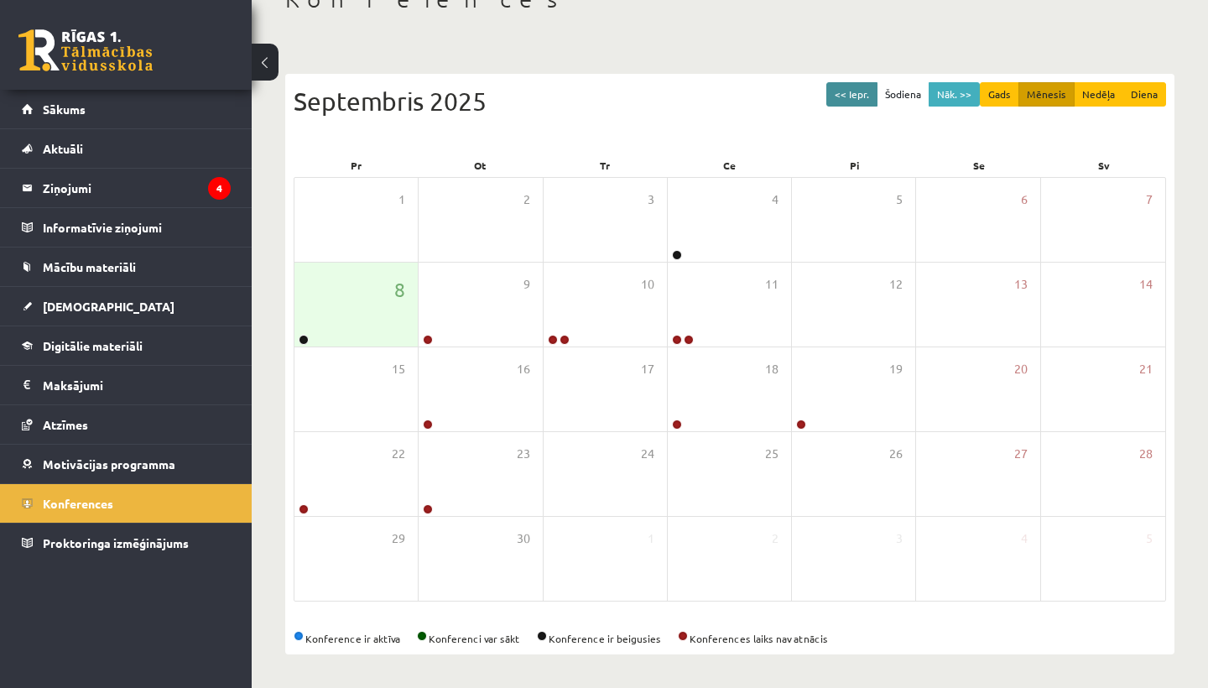
click at [852, 91] on button "<< Iepr." at bounding box center [852, 94] width 51 height 24
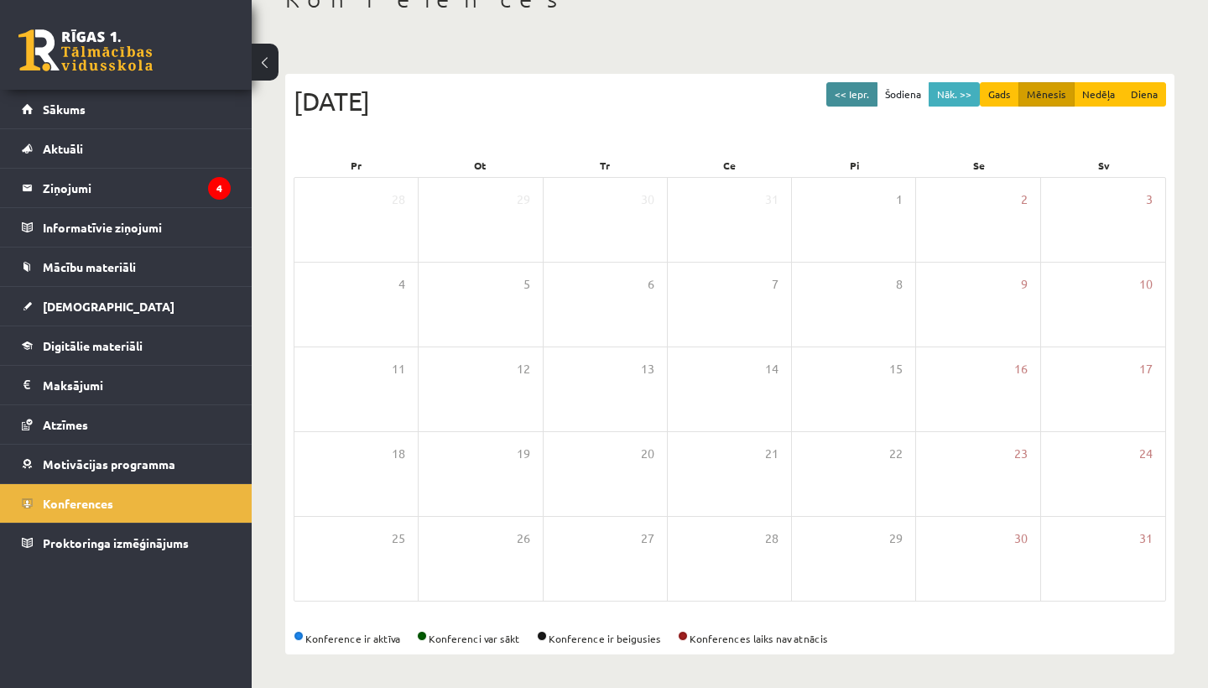
click at [851, 93] on button "<< Iepr." at bounding box center [852, 94] width 51 height 24
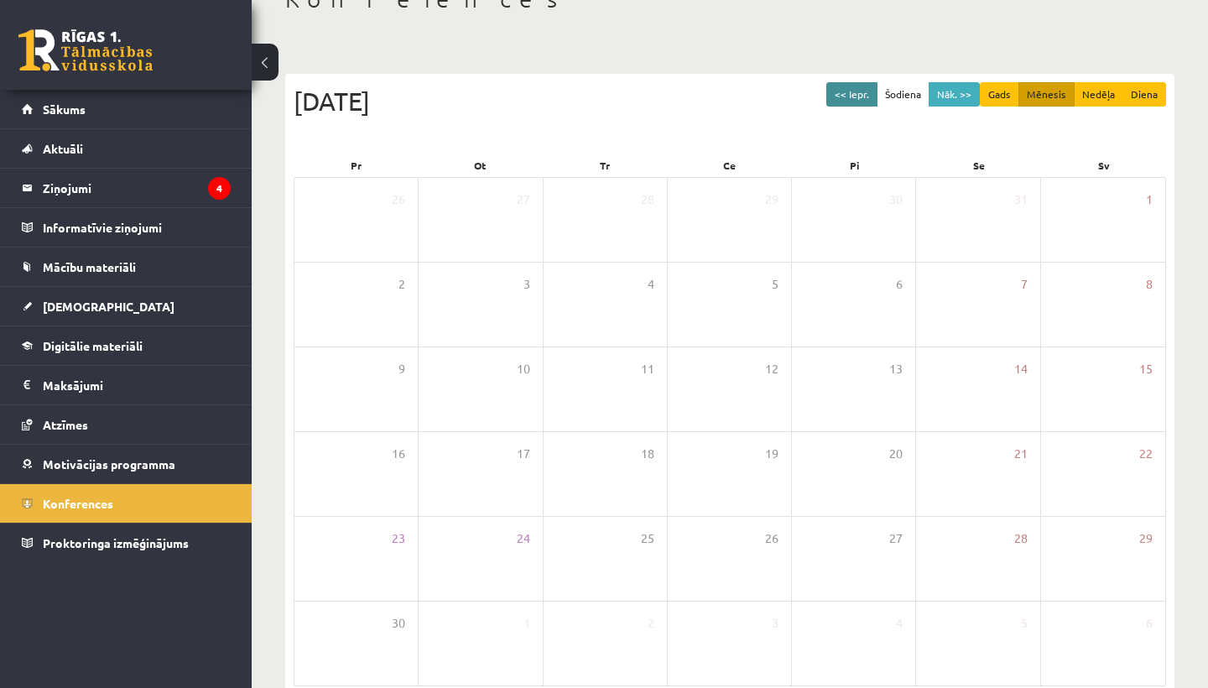
click at [851, 93] on button "<< Iepr." at bounding box center [852, 94] width 51 height 24
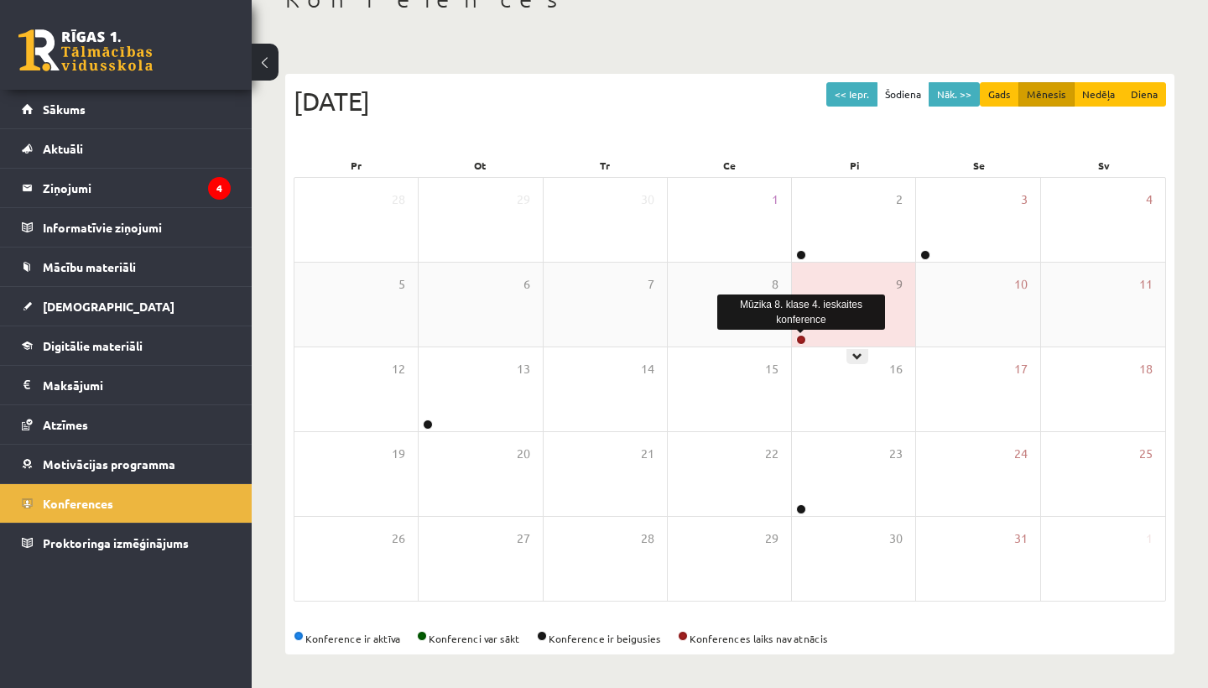
click at [799, 339] on link at bounding box center [801, 340] width 10 height 10
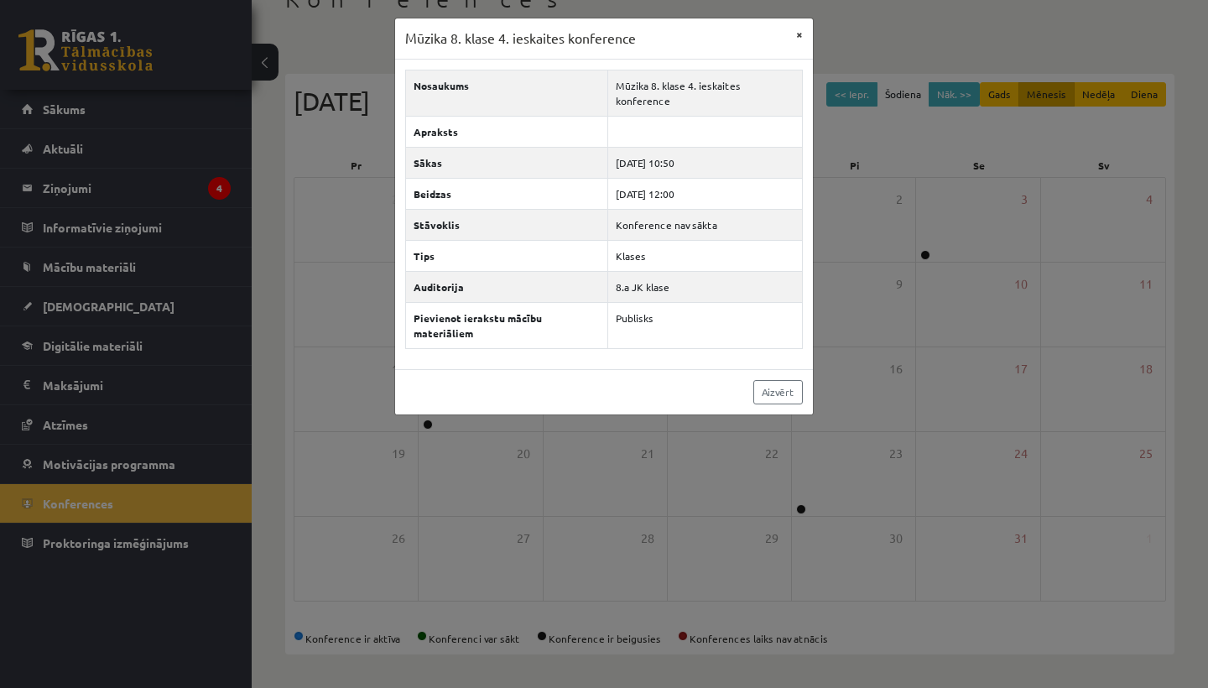
click at [797, 32] on button "×" at bounding box center [799, 34] width 27 height 32
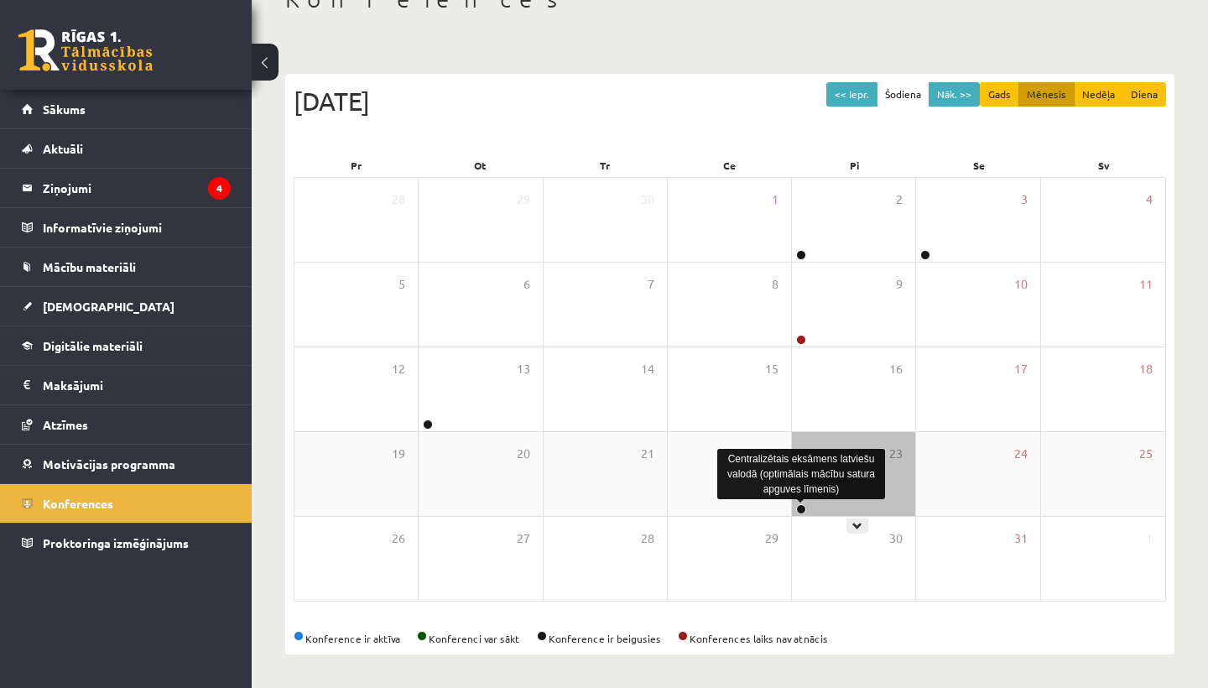
click at [799, 507] on link at bounding box center [801, 509] width 10 height 10
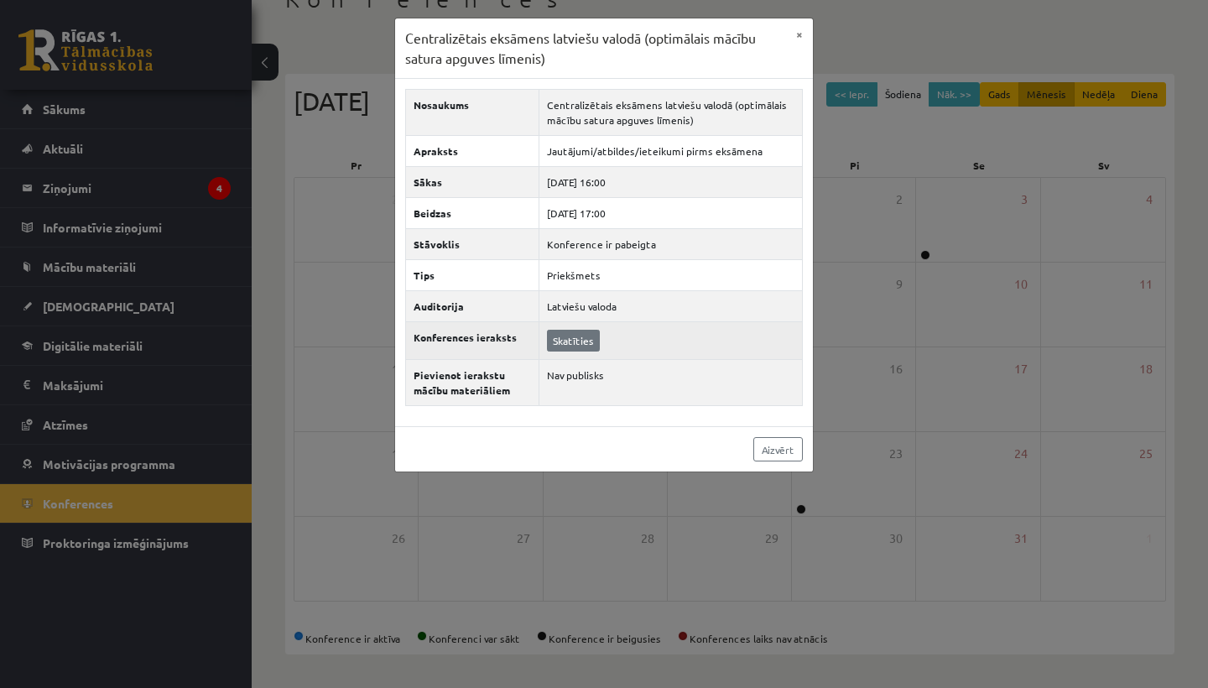
click at [578, 342] on link "Skatīties" at bounding box center [573, 341] width 53 height 22
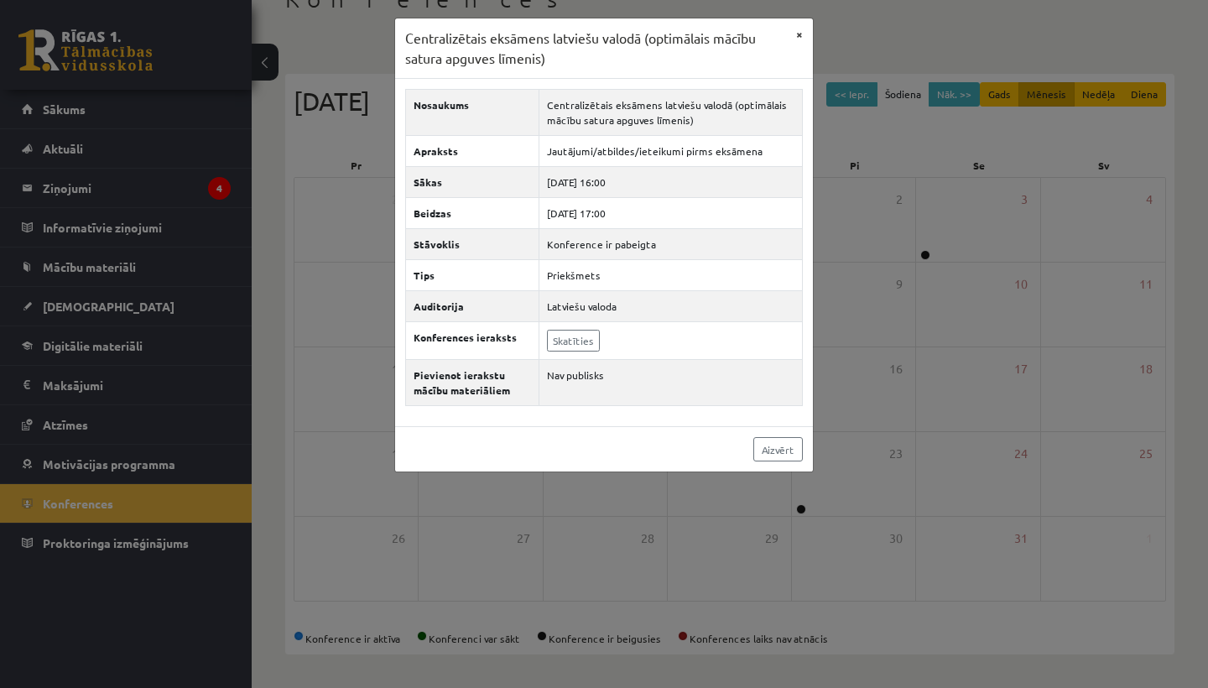
click at [797, 32] on button "×" at bounding box center [799, 34] width 27 height 32
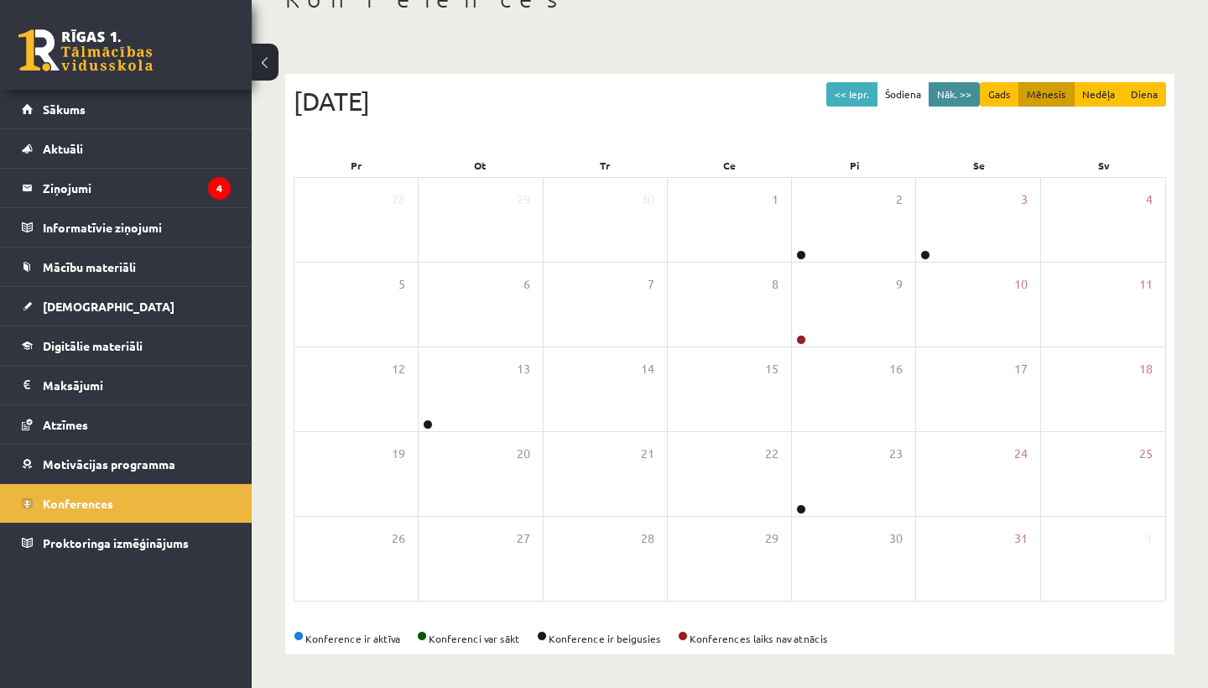
click at [958, 91] on button "Nāk. >>" at bounding box center [954, 94] width 51 height 24
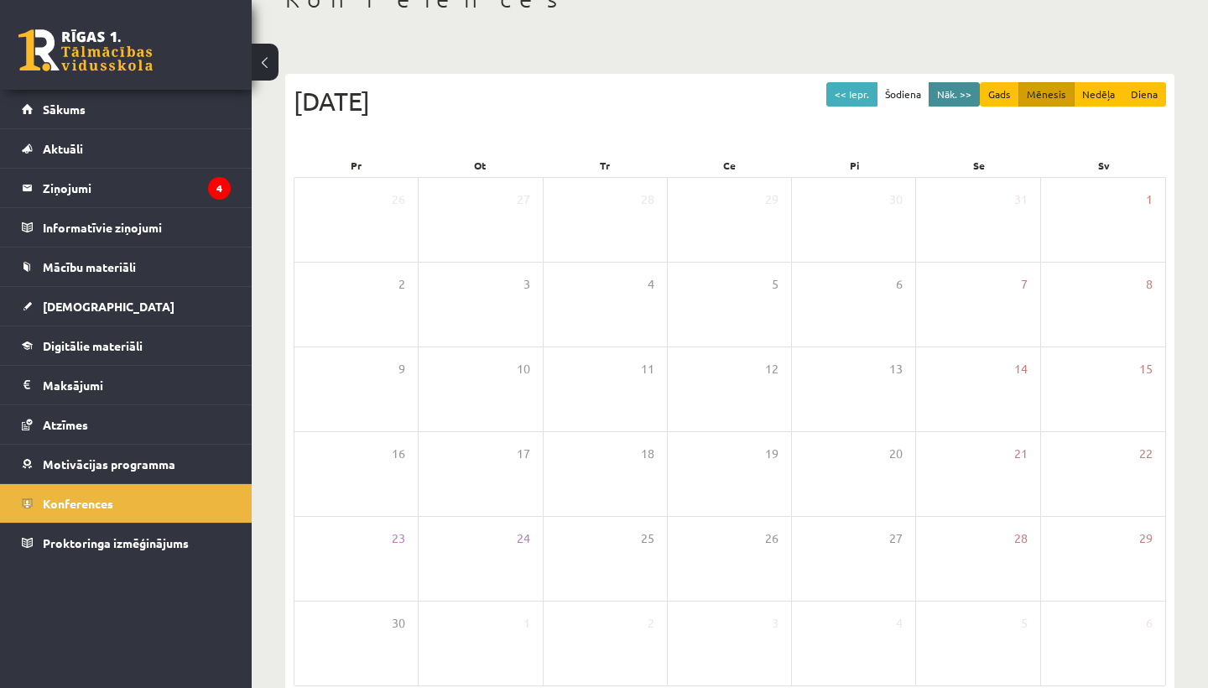
click at [958, 91] on button "Nāk. >>" at bounding box center [954, 94] width 51 height 24
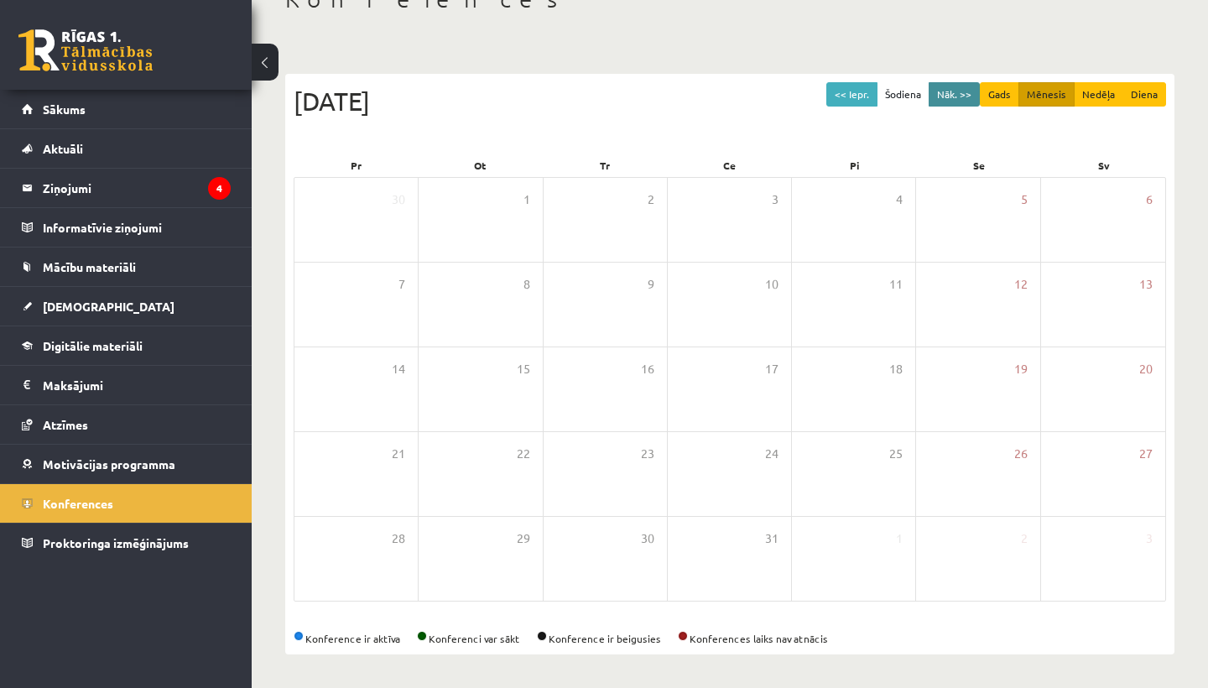
click at [958, 91] on button "Nāk. >>" at bounding box center [954, 94] width 51 height 24
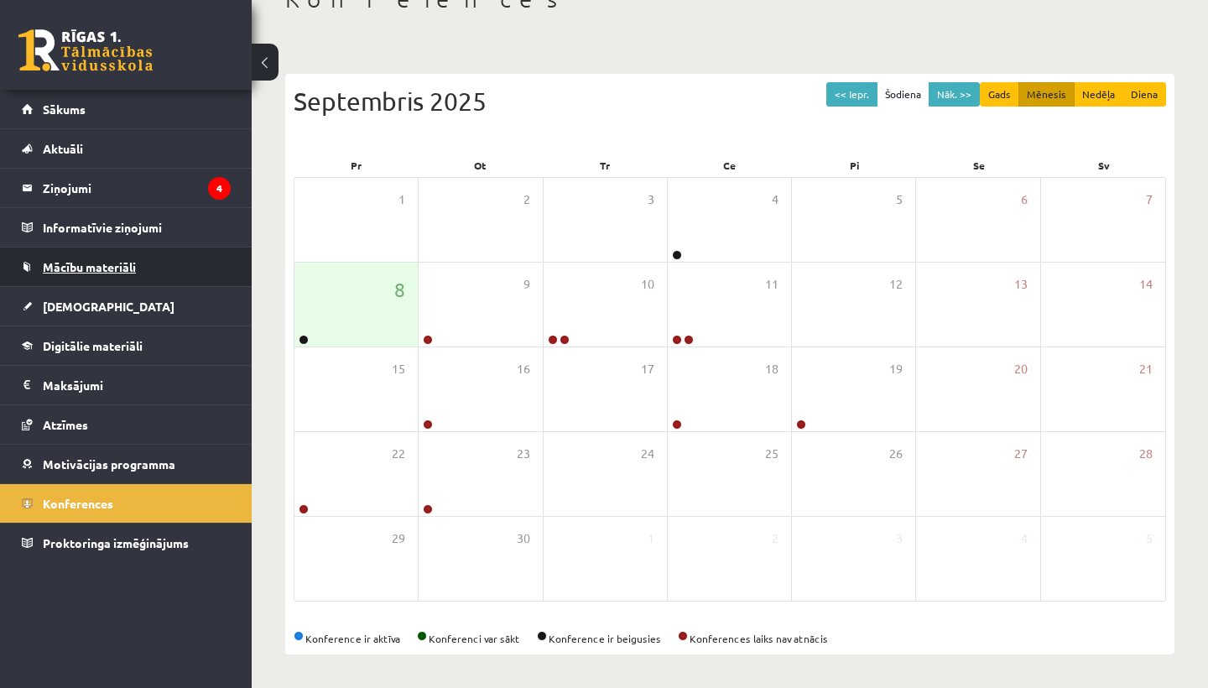
click at [114, 263] on span "Mācību materiāli" at bounding box center [89, 266] width 93 height 15
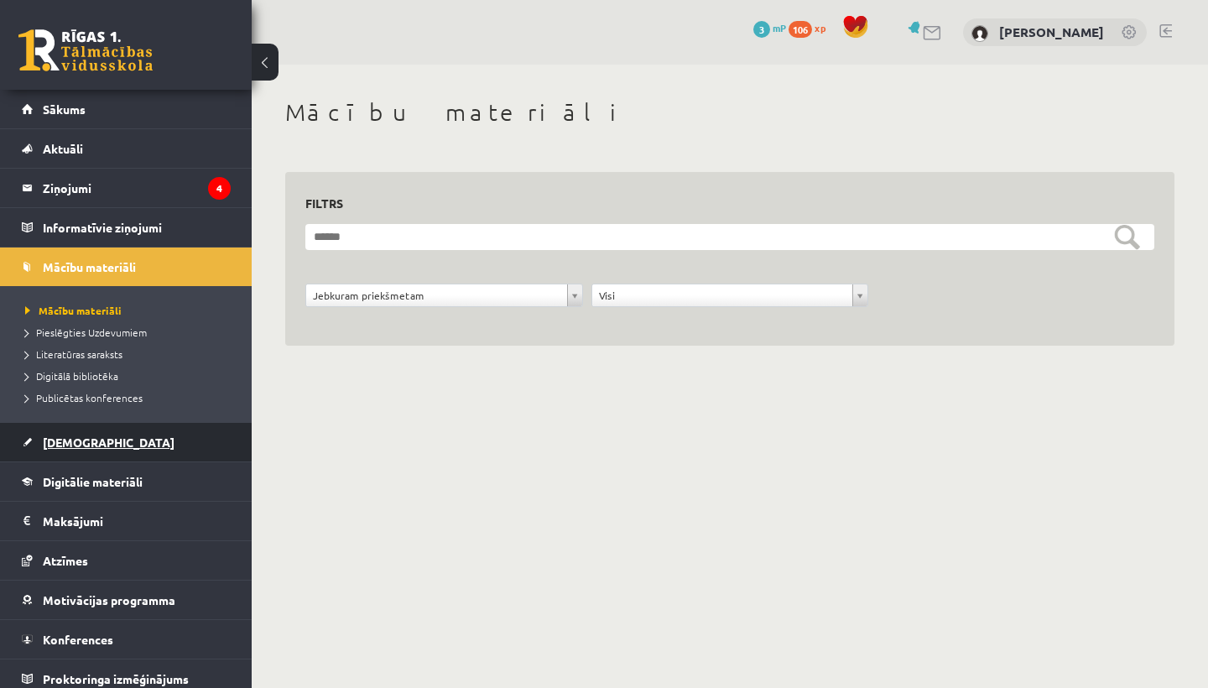
click at [99, 449] on link "[DEMOGRAPHIC_DATA]" at bounding box center [126, 442] width 209 height 39
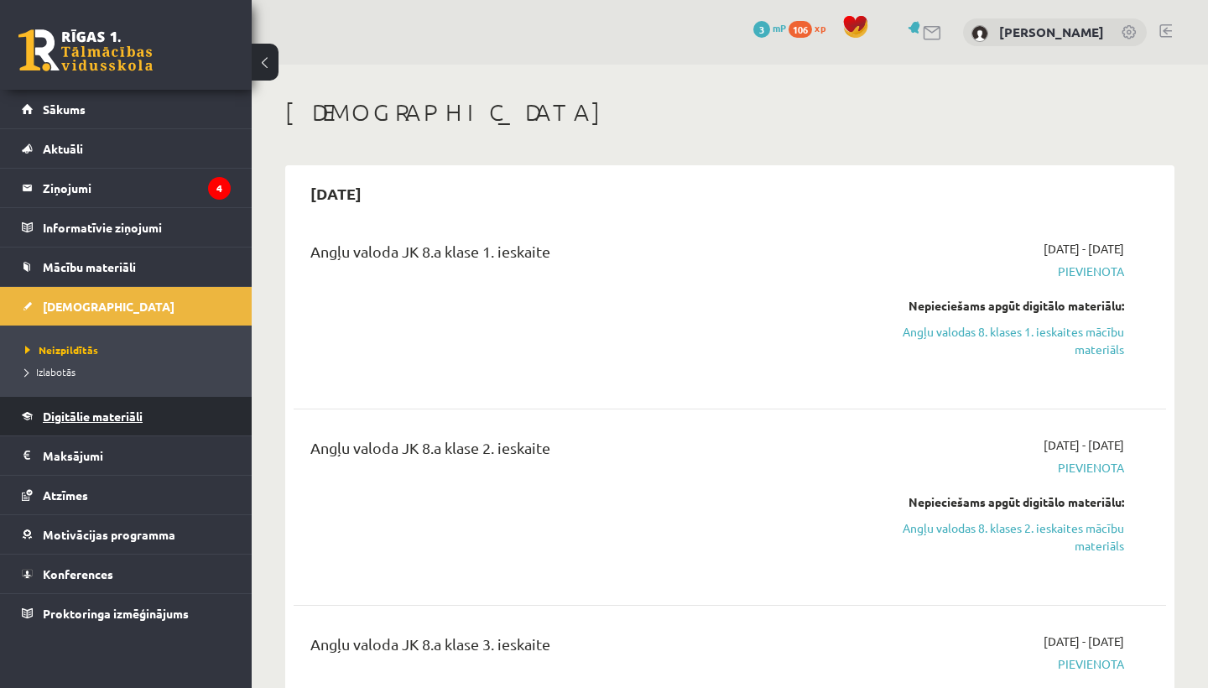
click at [61, 419] on span "Digitālie materiāli" at bounding box center [93, 416] width 100 height 15
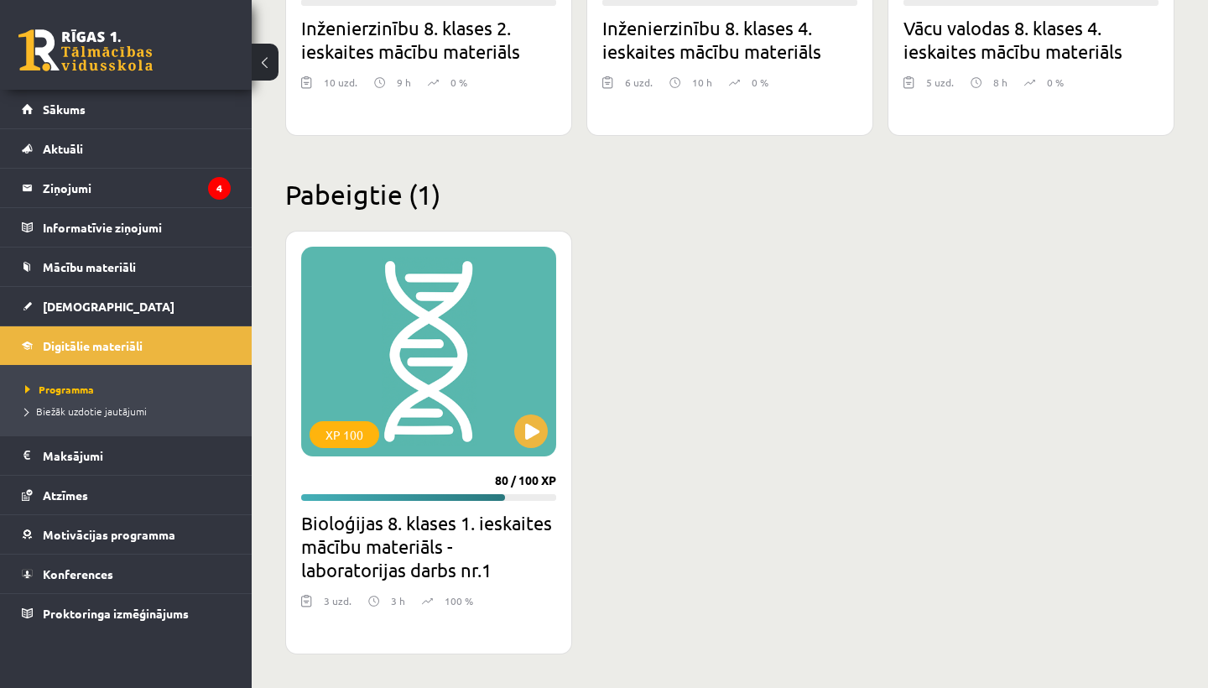
scroll to position [3630, 0]
click at [537, 430] on button at bounding box center [531, 432] width 34 height 34
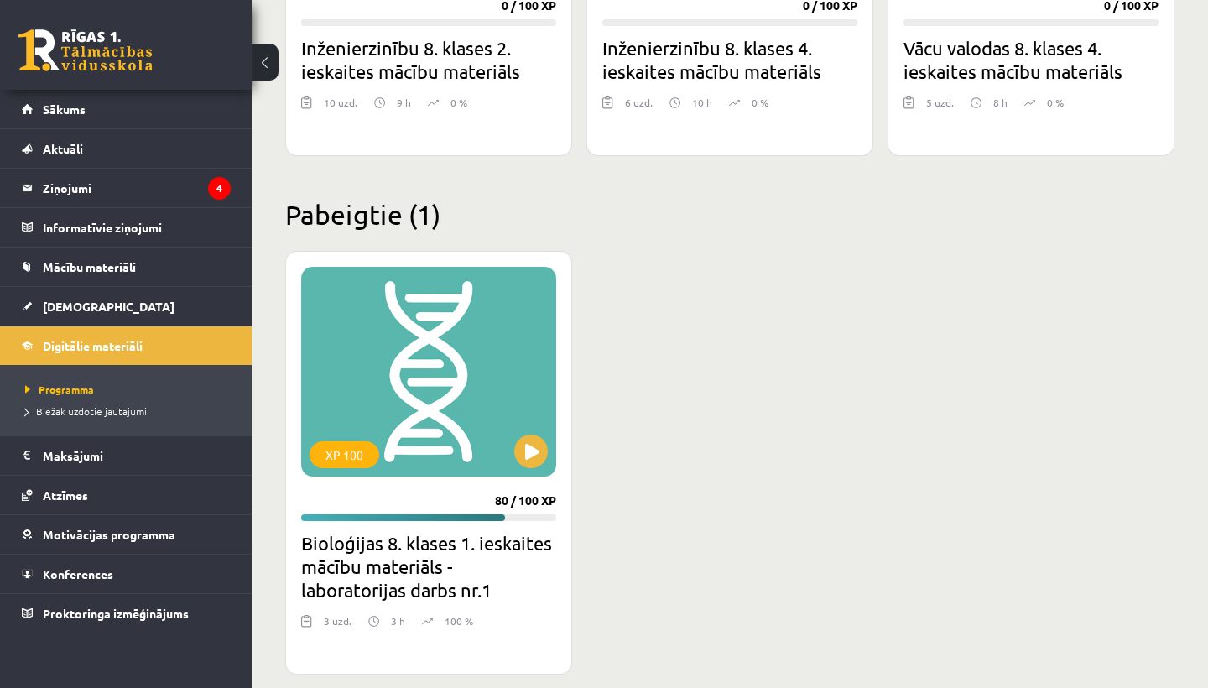
scroll to position [3610, 0]
click at [483, 420] on div "XP 100" at bounding box center [428, 371] width 255 height 210
click at [480, 428] on div "XP 100" at bounding box center [428, 371] width 255 height 210
click at [479, 438] on div "XP 100" at bounding box center [428, 371] width 255 height 210
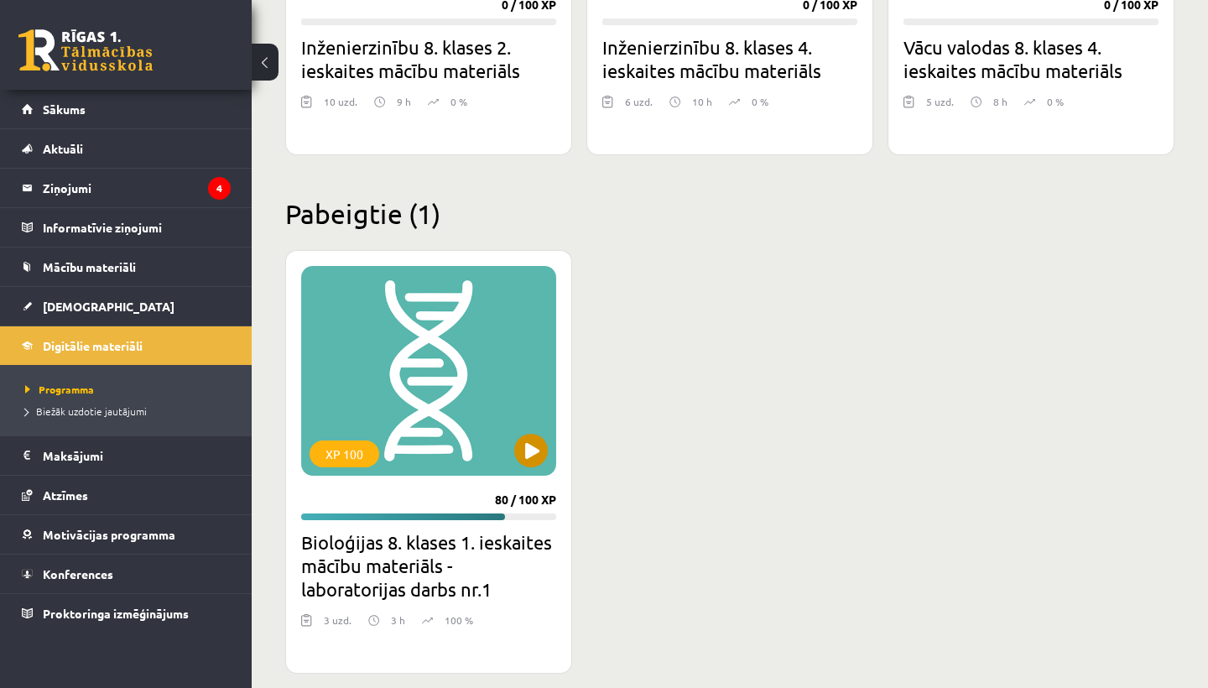
click at [481, 435] on div "XP 100" at bounding box center [428, 371] width 255 height 210
click at [471, 380] on div "XP 100" at bounding box center [428, 371] width 255 height 210
click at [347, 455] on div "XP 100" at bounding box center [345, 454] width 70 height 27
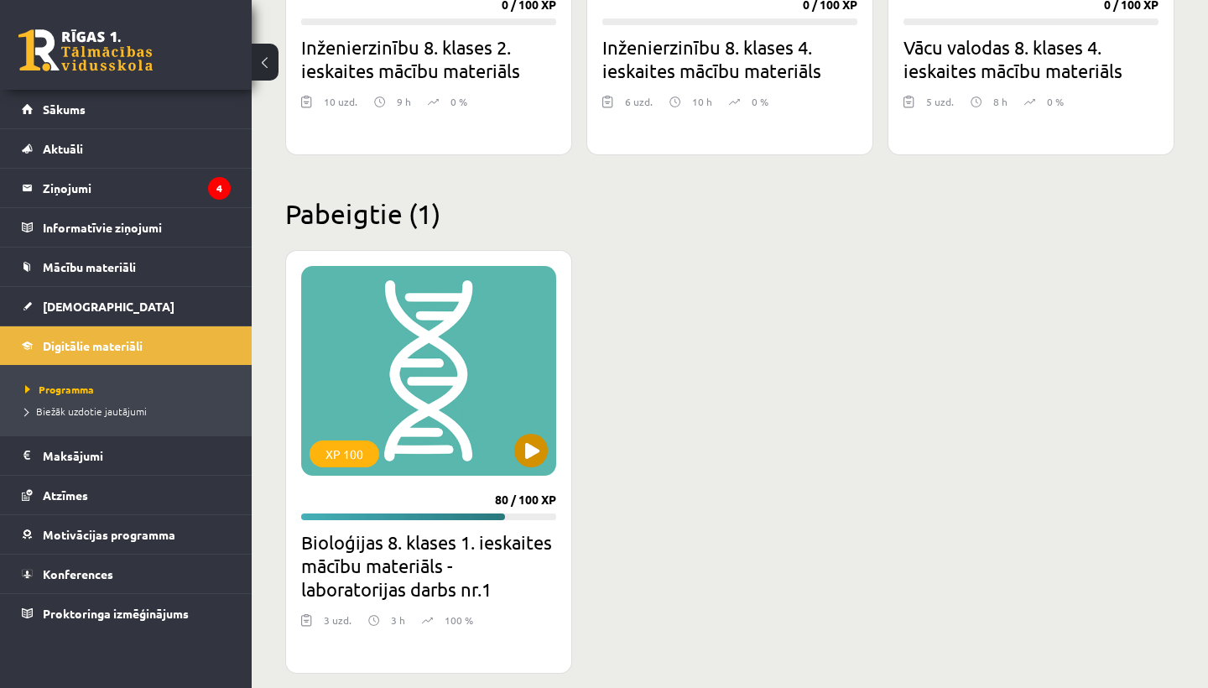
click at [440, 412] on div "XP 100" at bounding box center [428, 371] width 255 height 210
click at [441, 412] on div "XP 100" at bounding box center [428, 371] width 255 height 210
click at [440, 412] on div "XP 100" at bounding box center [428, 371] width 255 height 210
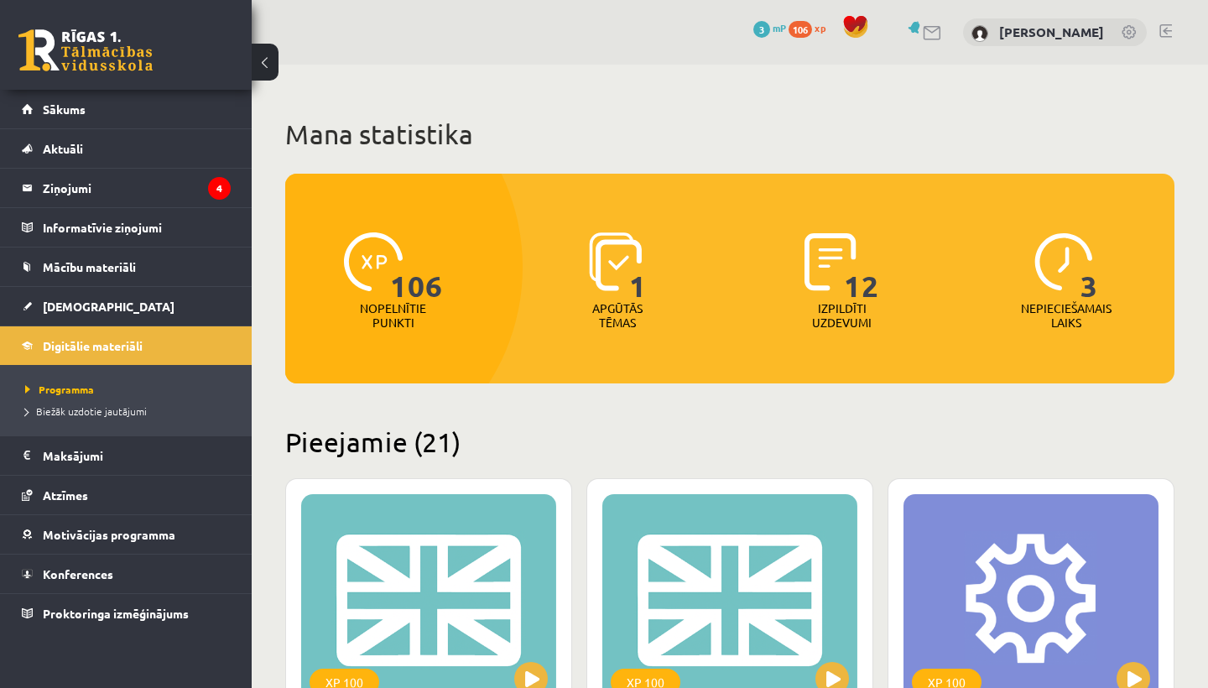
scroll to position [0, 0]
click at [99, 266] on span "Mācību materiāli" at bounding box center [89, 266] width 93 height 15
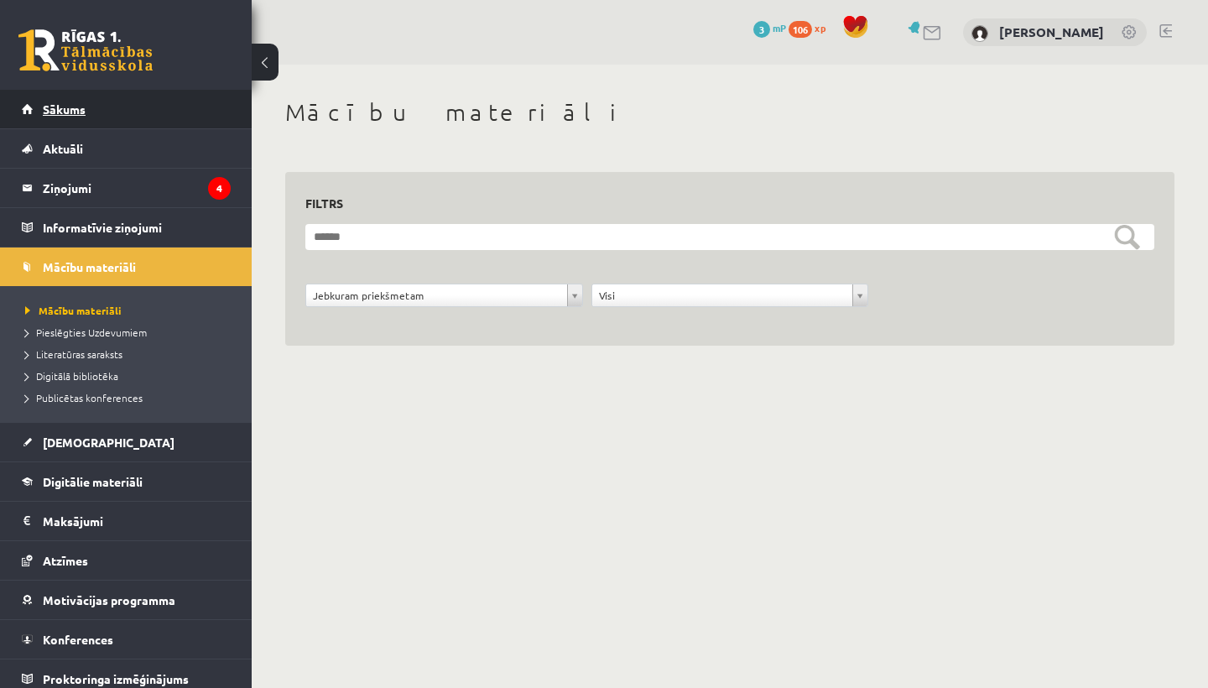
click at [95, 115] on link "Sākums" at bounding box center [126, 109] width 209 height 39
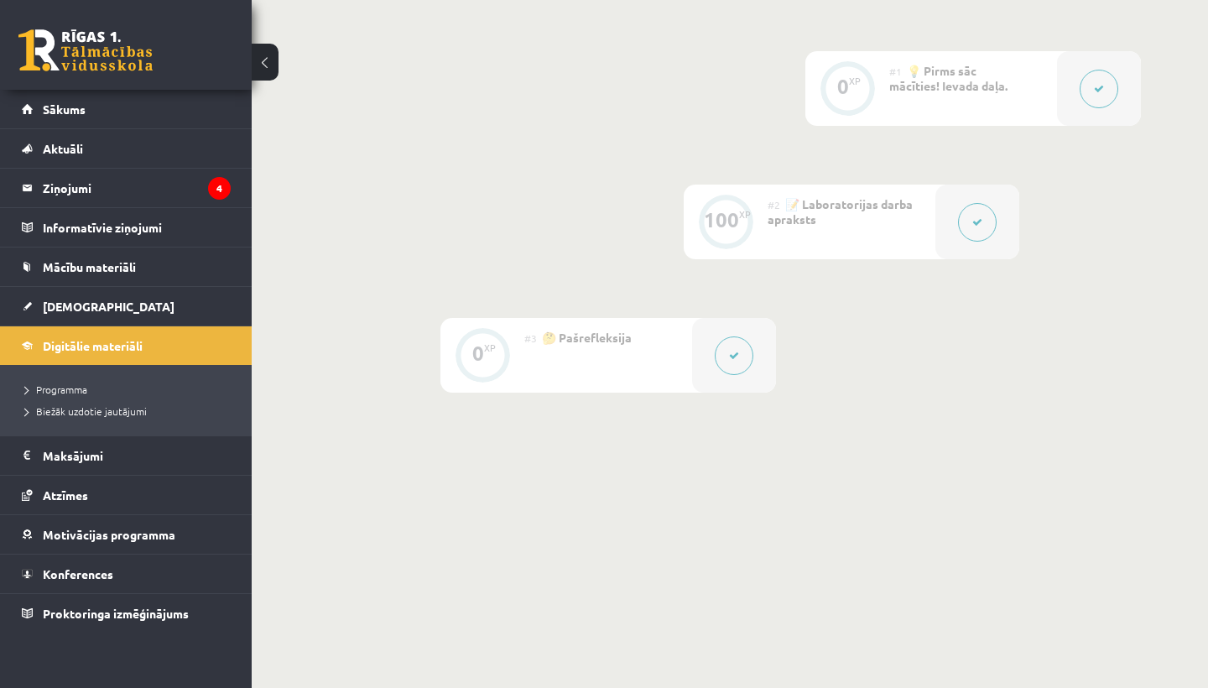
scroll to position [399, 0]
click at [916, 226] on div "#2 📝 Laboratorijas darba apraksts" at bounding box center [852, 223] width 168 height 75
click at [975, 212] on button at bounding box center [977, 224] width 39 height 39
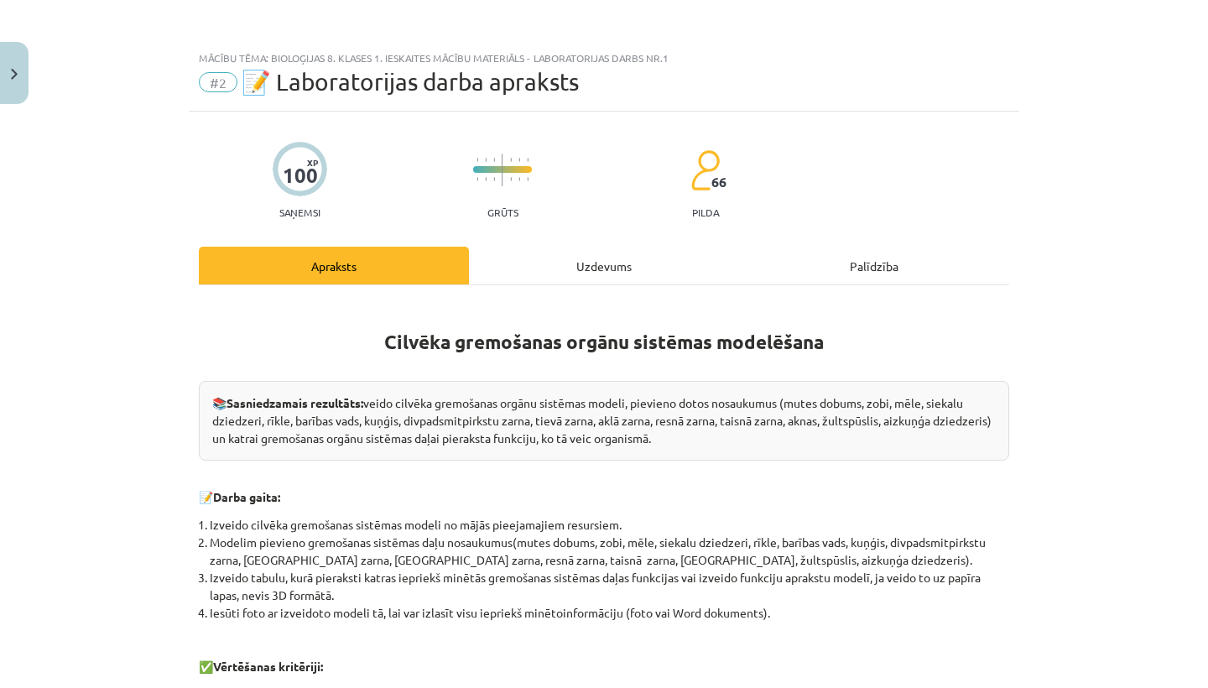
scroll to position [0, 0]
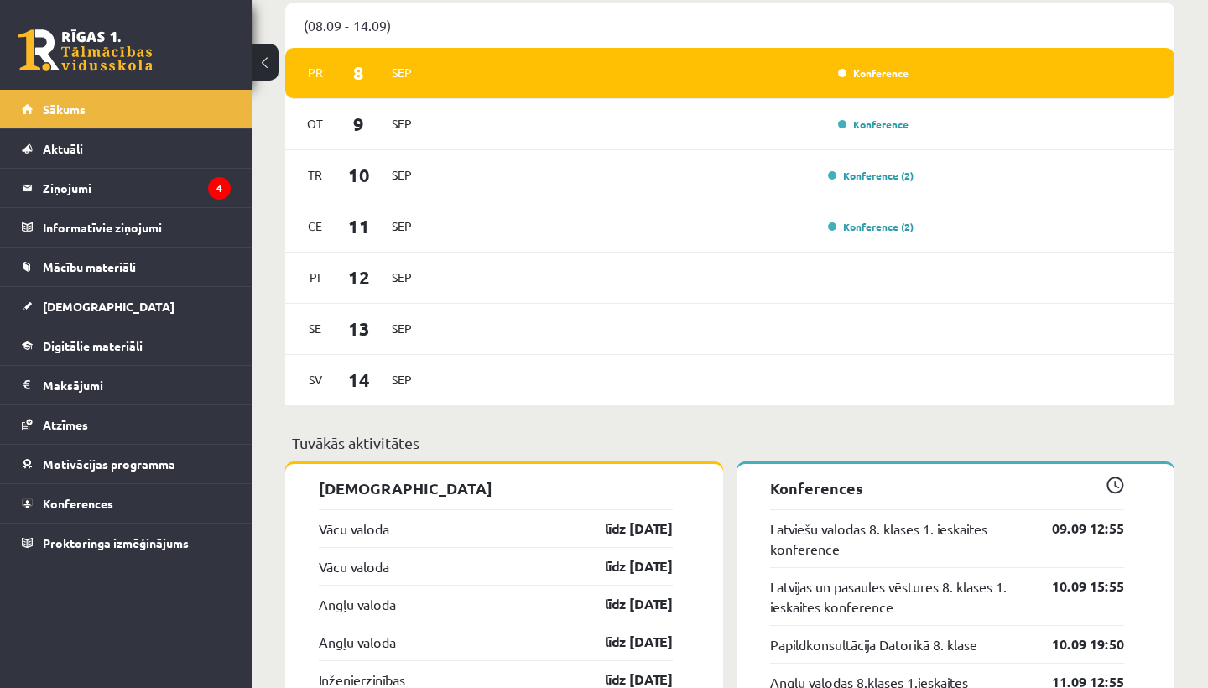
scroll to position [1245, 0]
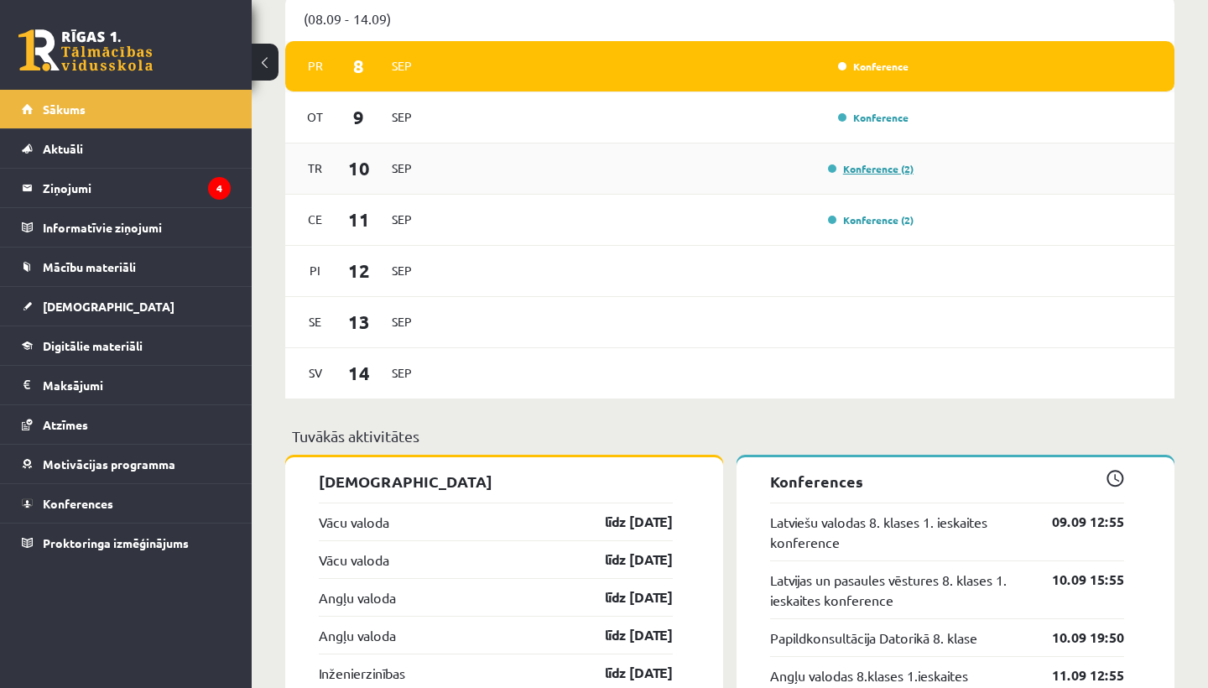
click at [833, 174] on link "Konference (2)" at bounding box center [871, 168] width 86 height 13
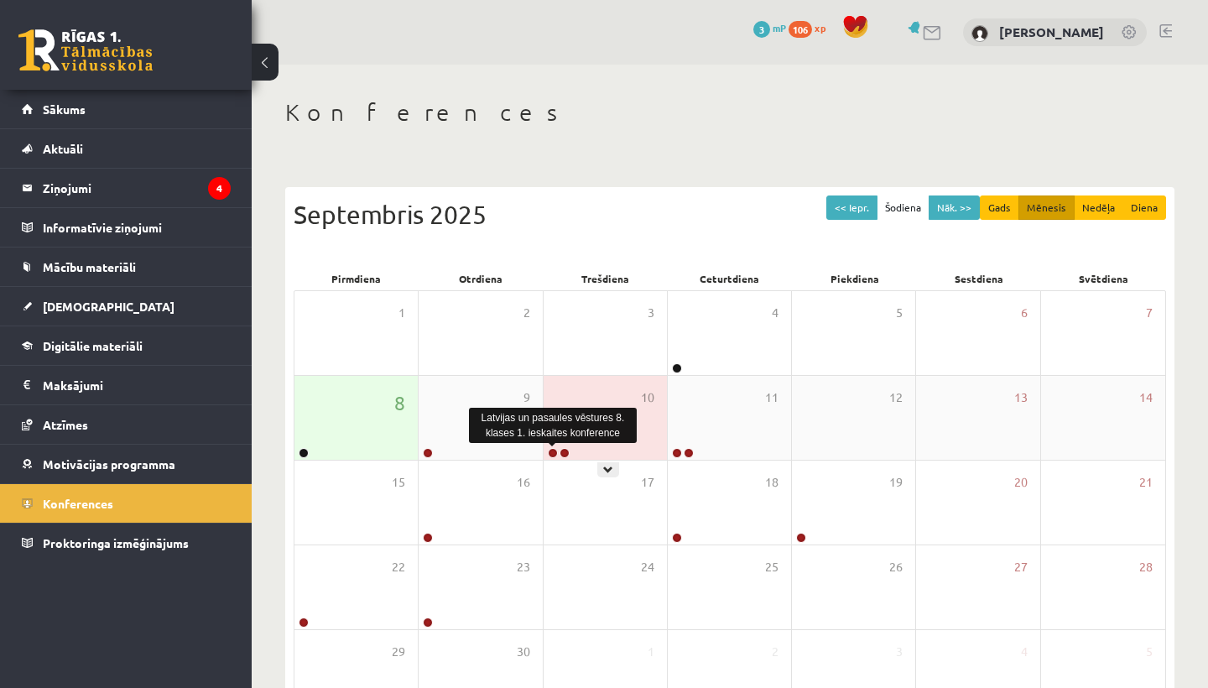
click at [552, 450] on link at bounding box center [553, 453] width 10 height 10
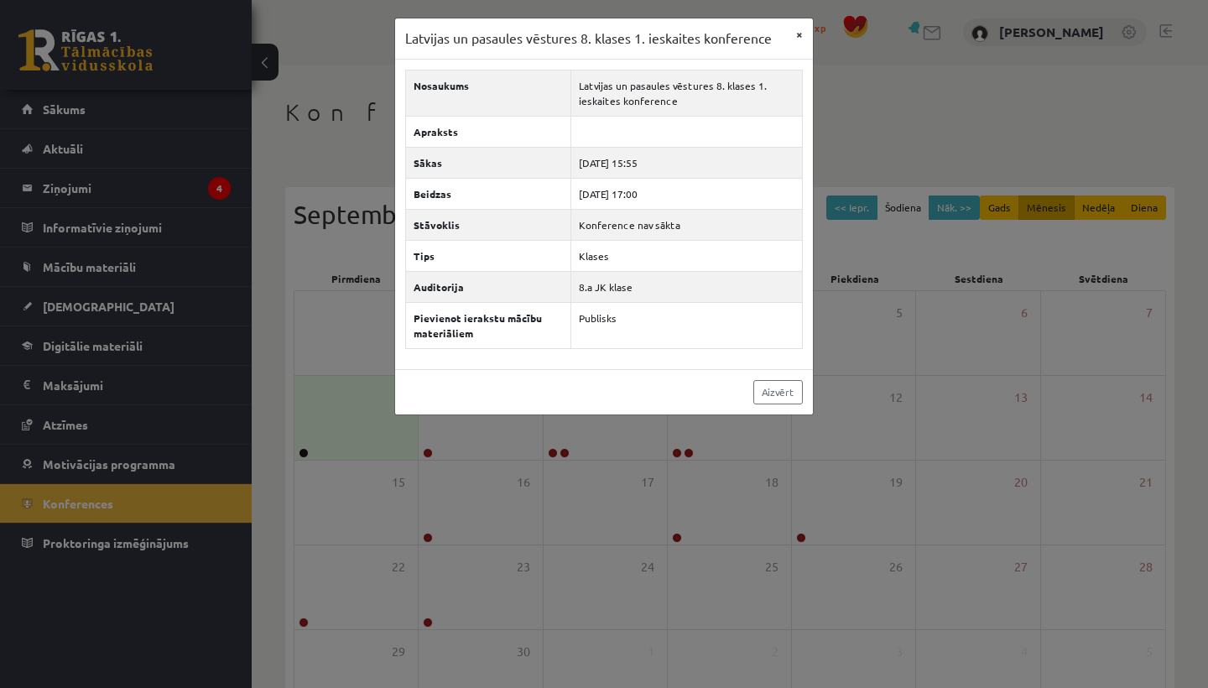
click at [799, 34] on button "×" at bounding box center [799, 34] width 27 height 32
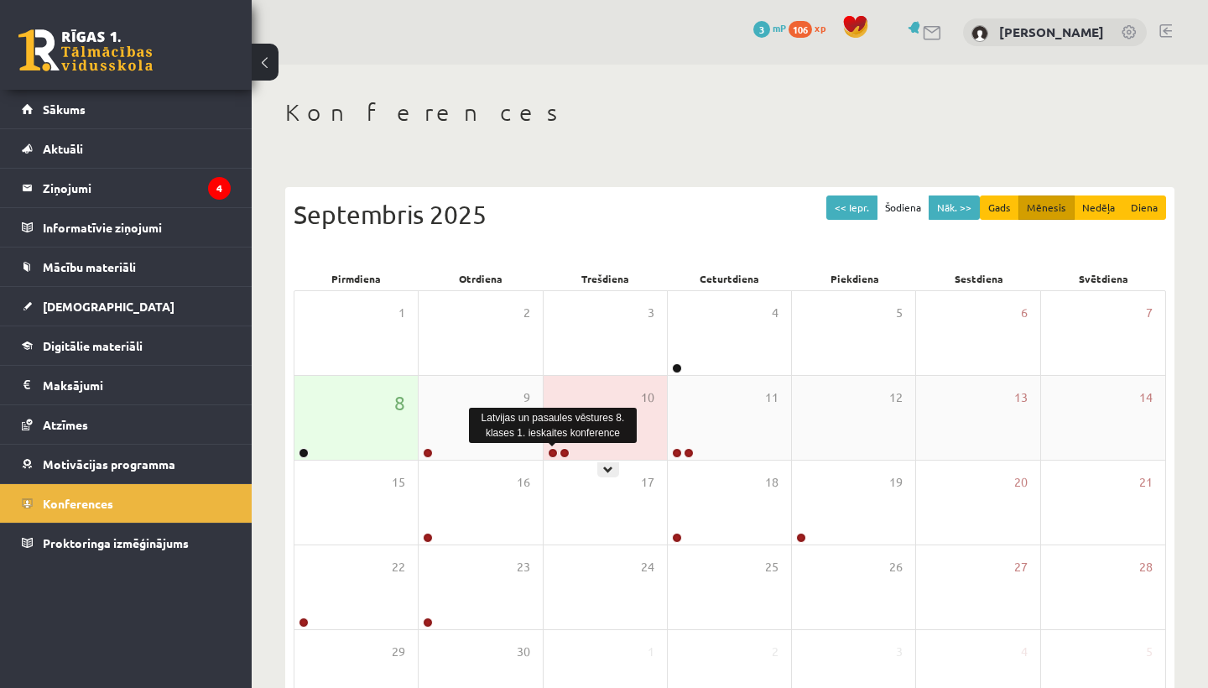
click at [556, 452] on link at bounding box center [553, 453] width 10 height 10
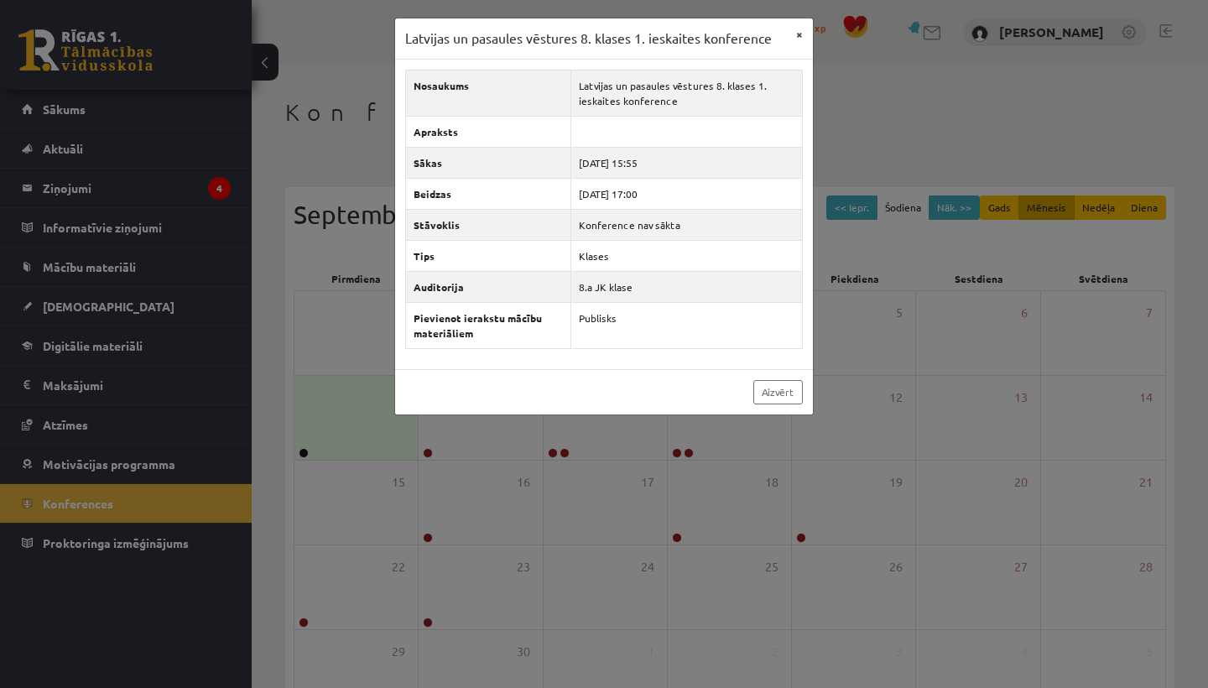
click at [793, 34] on button "×" at bounding box center [799, 34] width 27 height 32
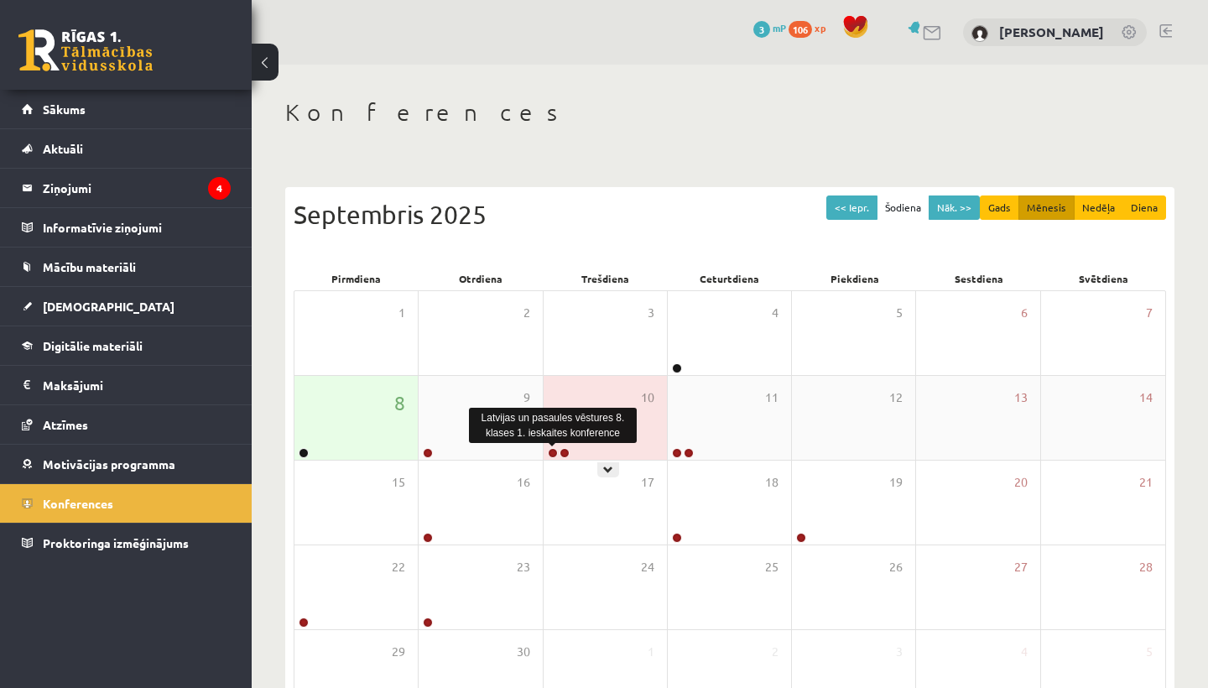
click at [555, 457] on link at bounding box center [553, 453] width 10 height 10
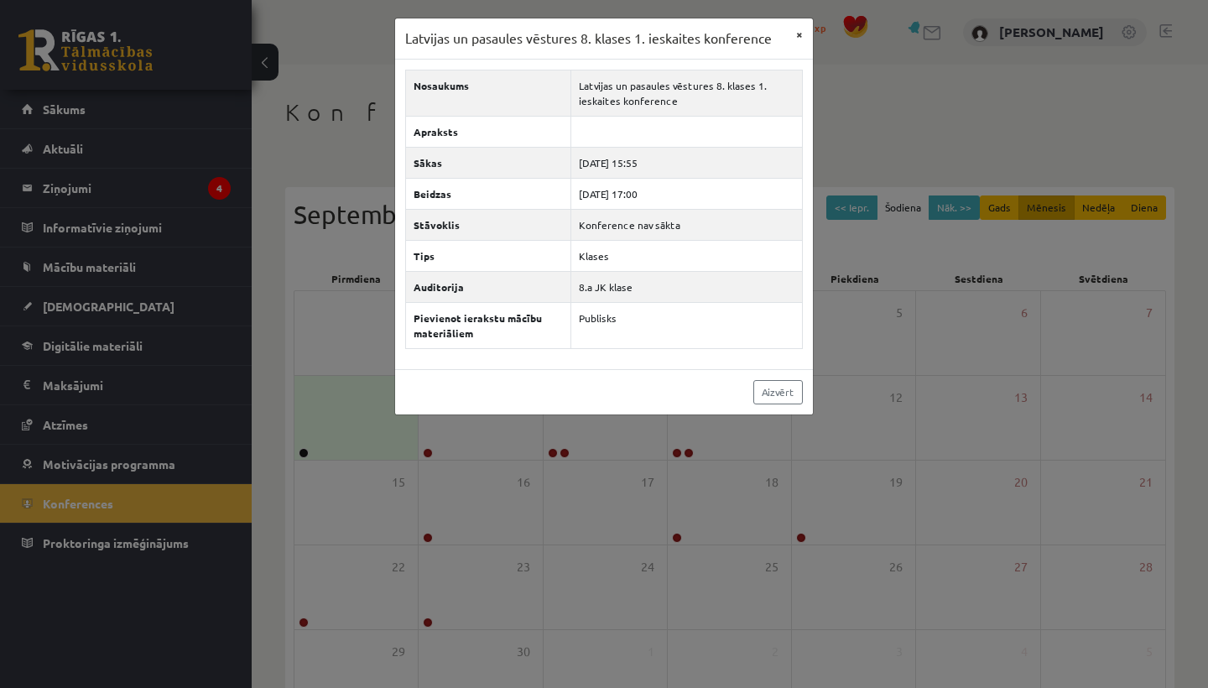
click at [801, 30] on button "×" at bounding box center [799, 34] width 27 height 32
